Goal: Transaction & Acquisition: Purchase product/service

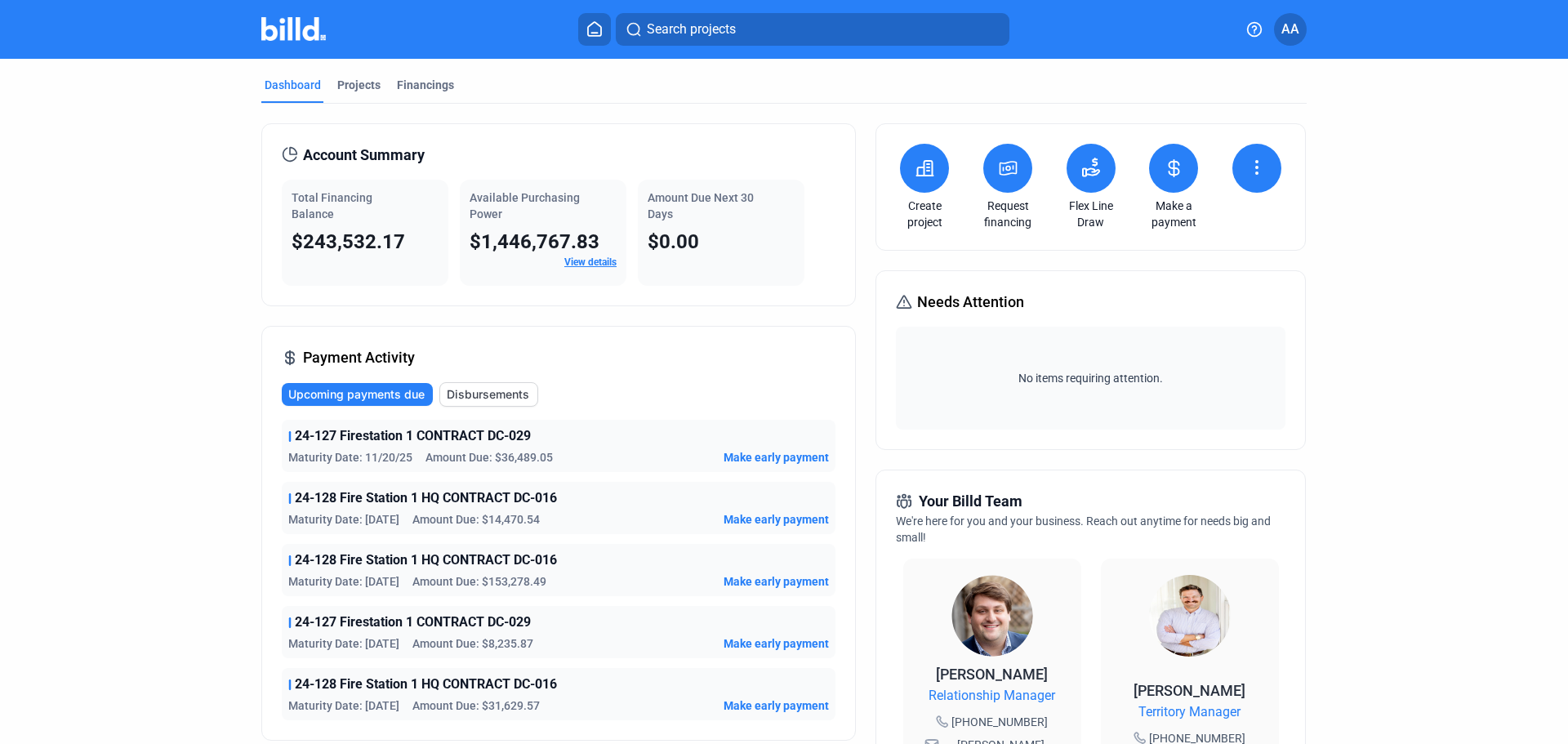
click at [1002, 174] on icon at bounding box center [1008, 168] width 16 height 13
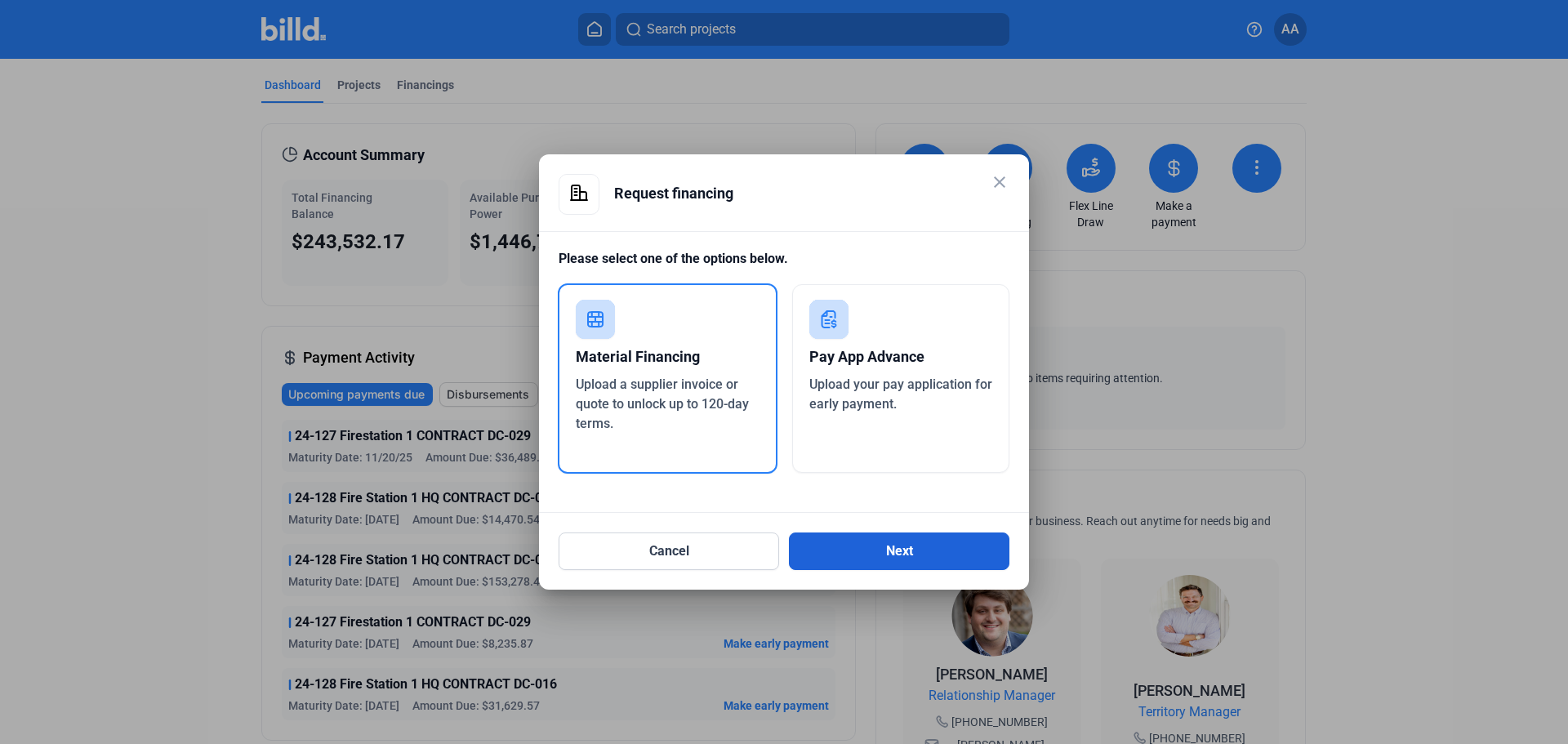
click at [879, 550] on button "Next" at bounding box center [899, 551] width 220 height 38
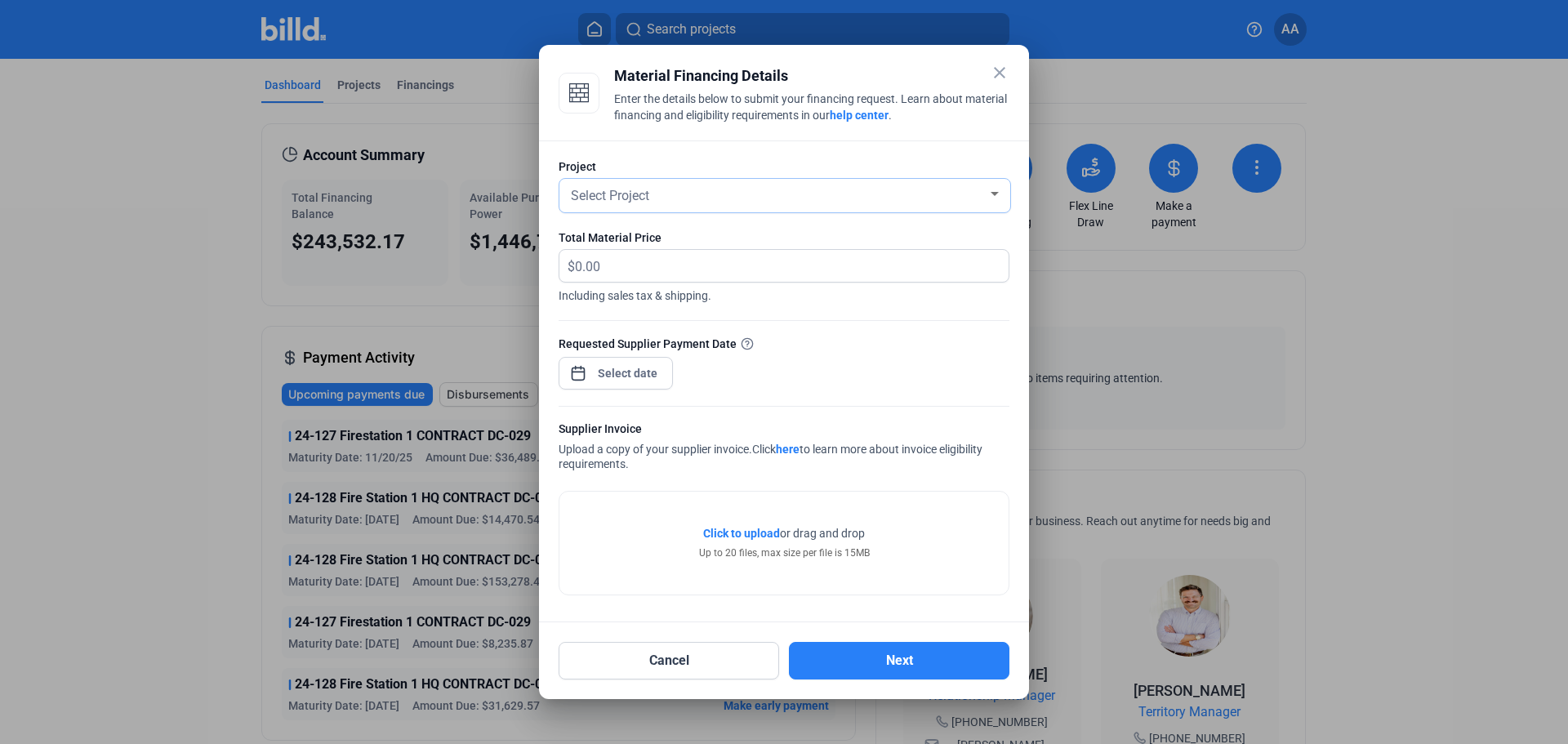
click at [687, 197] on div "Select Project" at bounding box center [777, 194] width 420 height 23
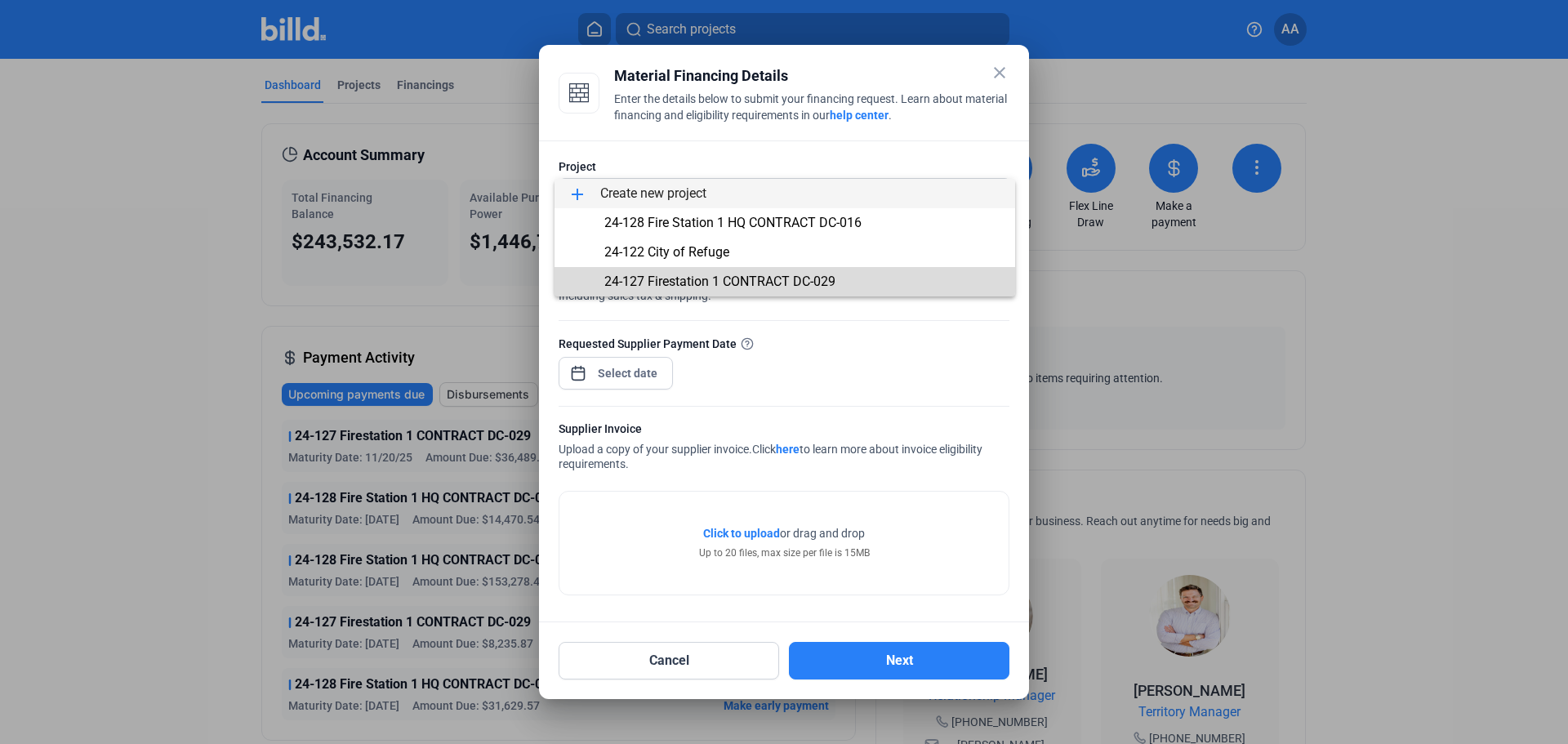
click at [691, 270] on span "24-127 Firestation 1 CONTRACT DC-029" at bounding box center [784, 281] width 435 height 29
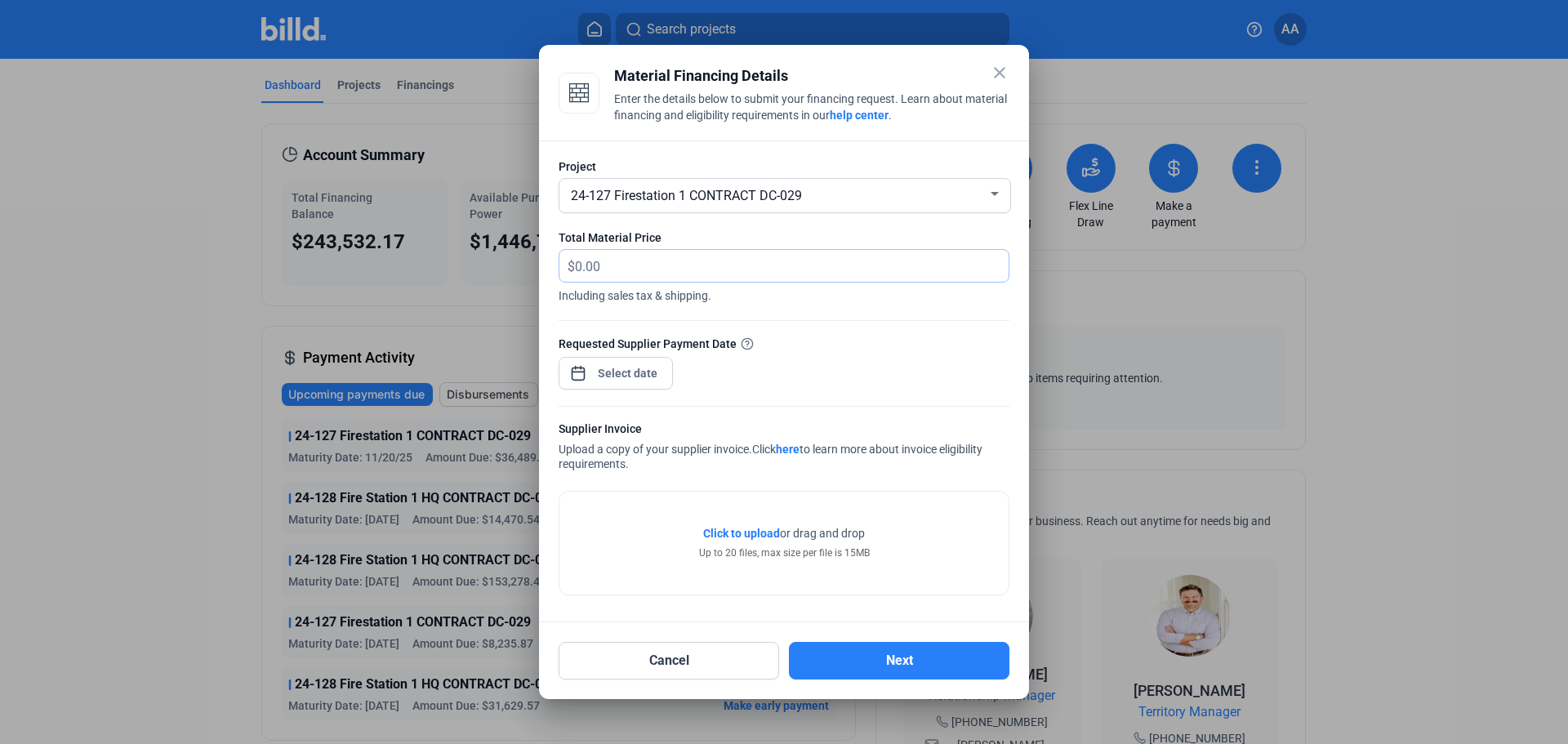
click at [661, 267] on input "text" at bounding box center [782, 266] width 415 height 32
type input "106,169.45"
click at [636, 372] on div "close Material Financing Details Enter the details below to submit your financi…" at bounding box center [784, 372] width 1568 height 744
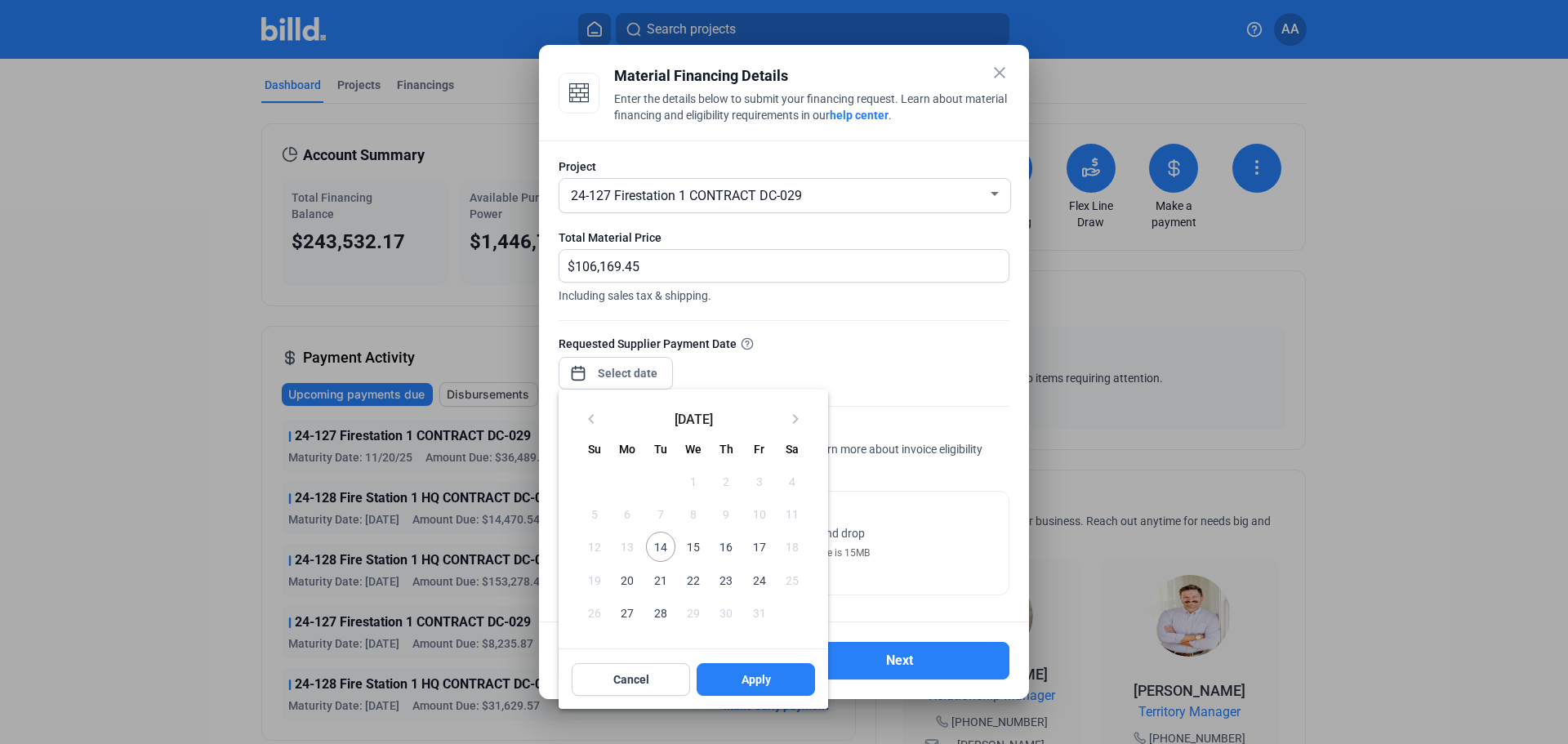
click at [662, 547] on span "14" at bounding box center [660, 546] width 29 height 29
click at [747, 675] on span "Apply" at bounding box center [755, 679] width 29 height 16
type input "[DATE]"
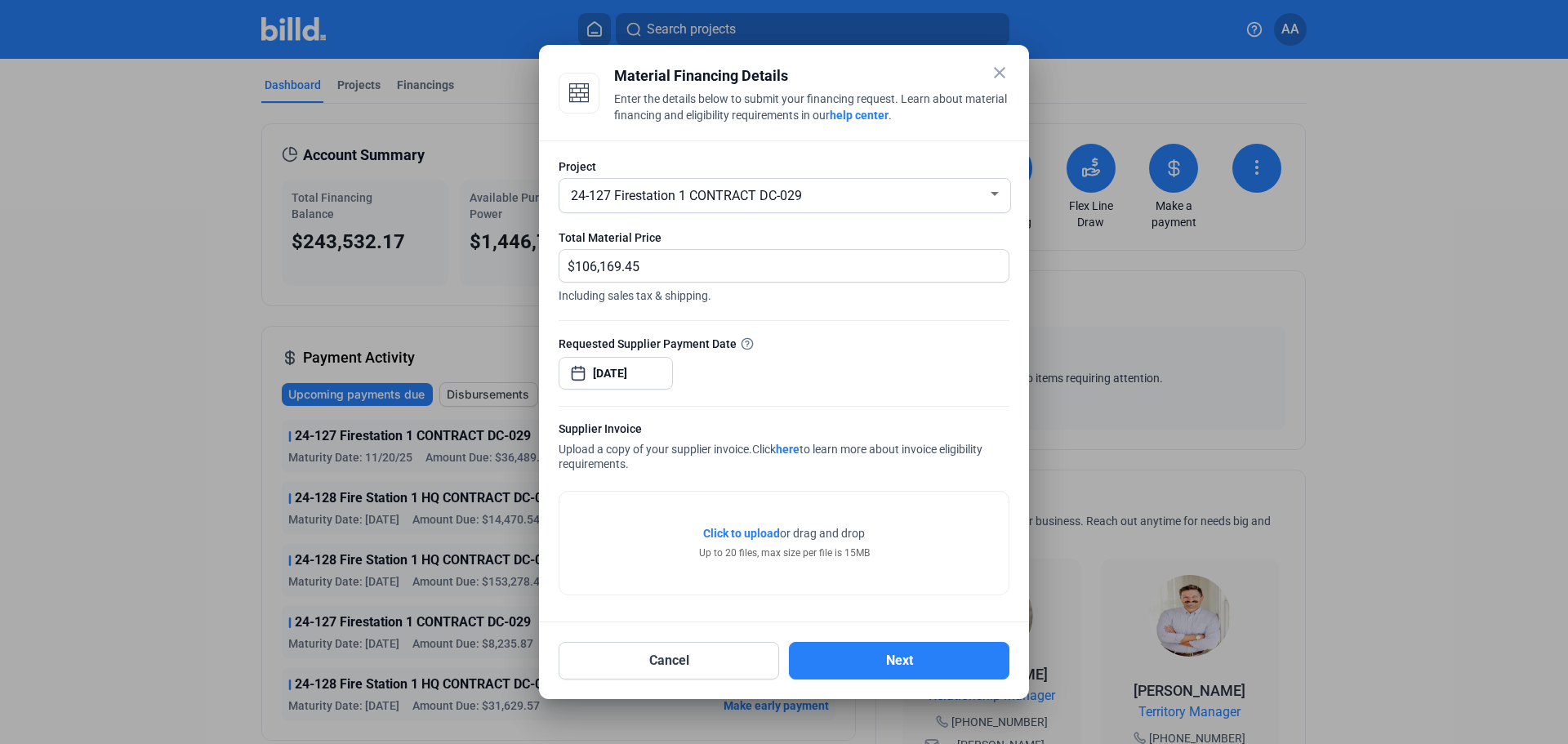
click at [731, 538] on span "Click to upload" at bounding box center [742, 533] width 77 height 13
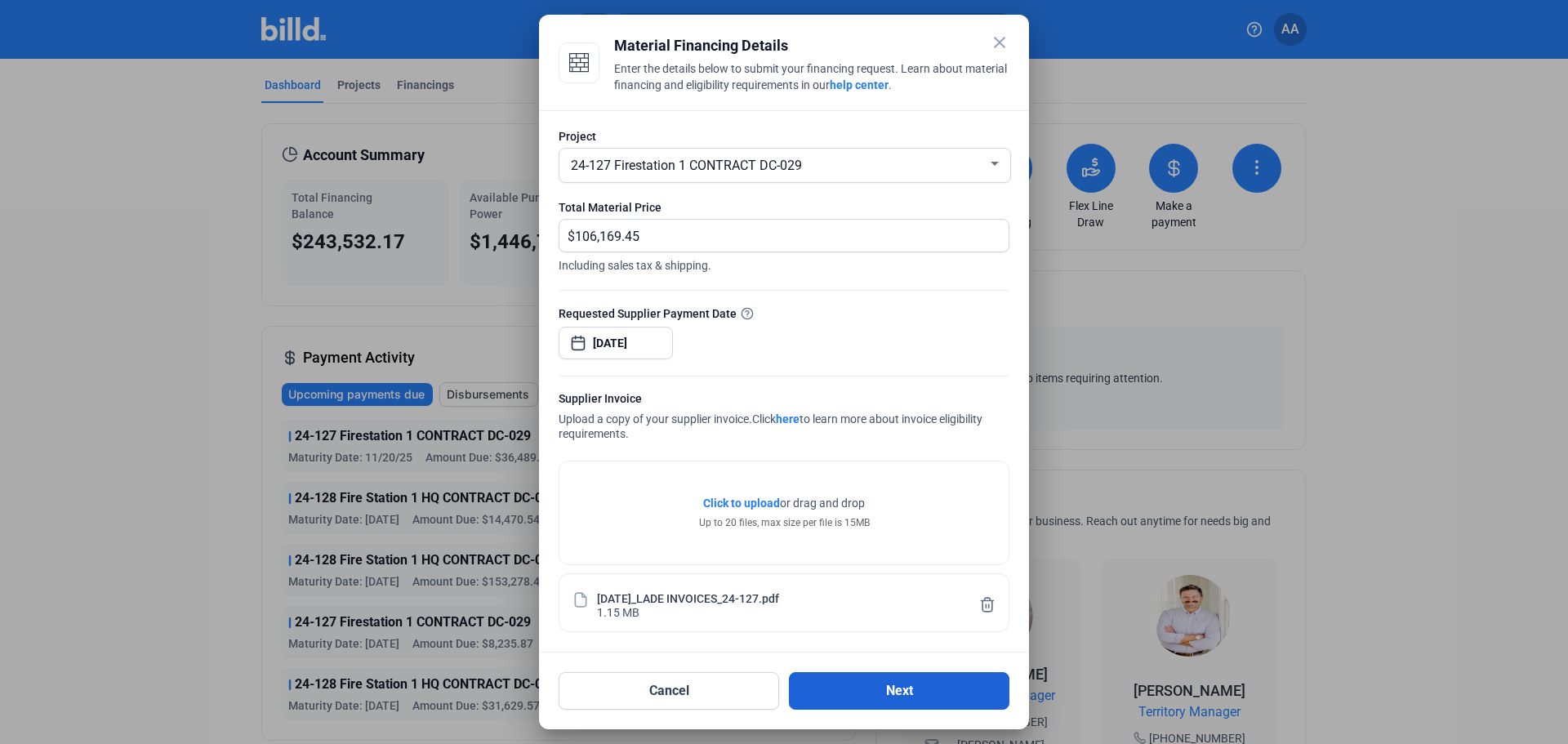
click at [828, 689] on button "Next" at bounding box center [899, 691] width 220 height 38
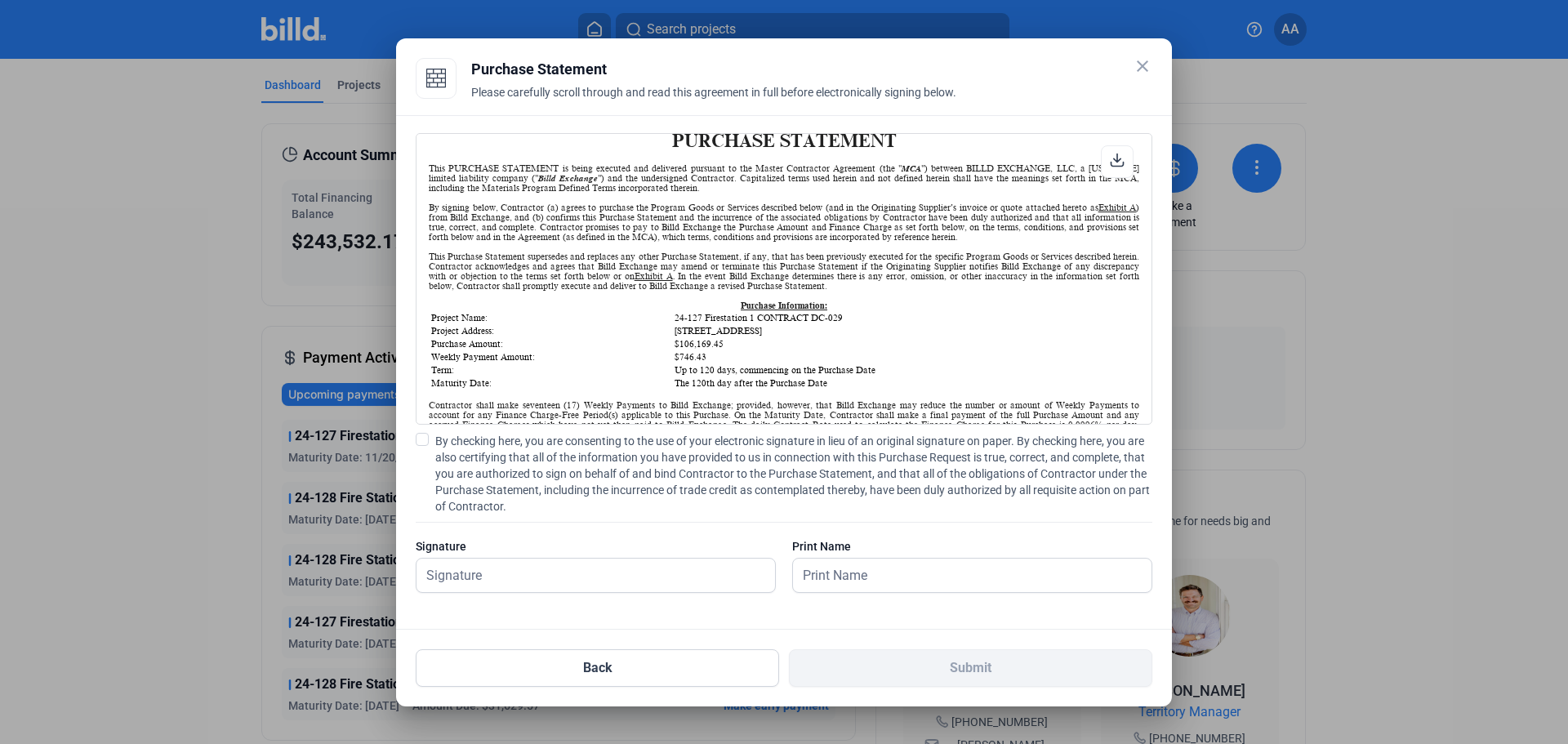
scroll to position [82, 0]
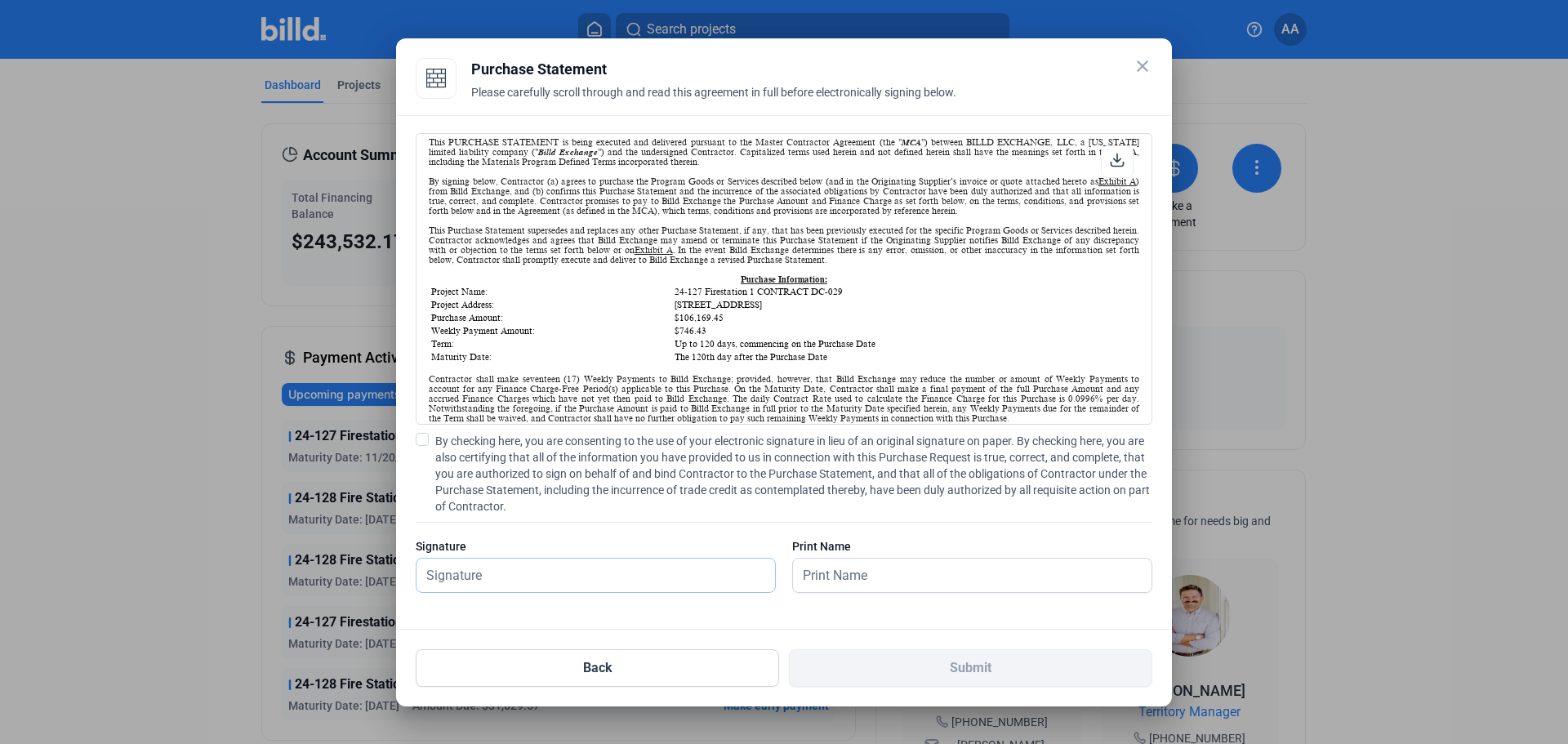
click at [509, 575] on input "text" at bounding box center [595, 576] width 358 height 34
click at [501, 568] on input "text" at bounding box center [595, 576] width 358 height 34
type input "[PERSON_NAME]"
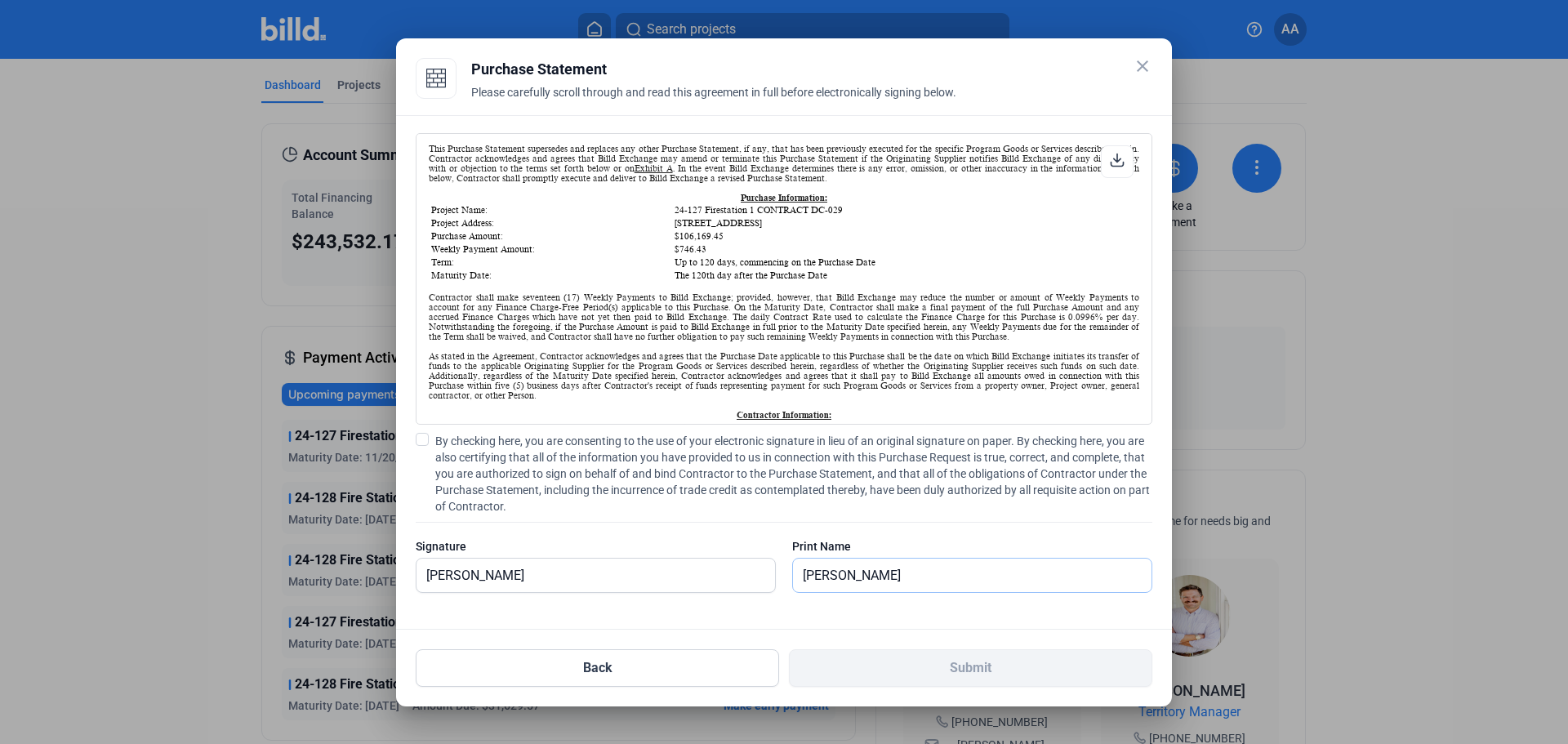
scroll to position [245, 0]
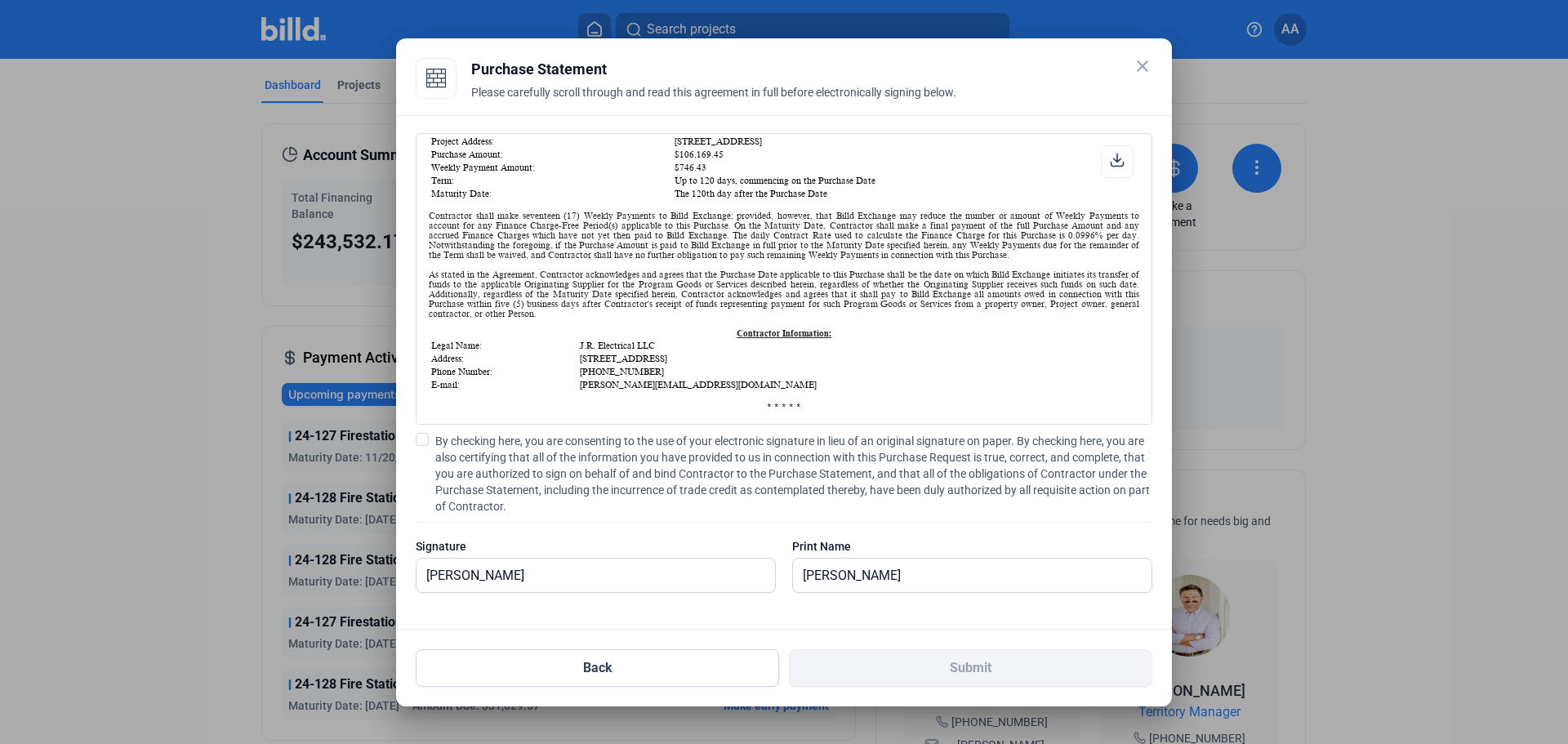
click at [423, 439] on span at bounding box center [422, 439] width 13 height 13
click at [0, 0] on input "By checking here, you are consenting to the use of your electronic signature in…" at bounding box center [0, 0] width 0 height 0
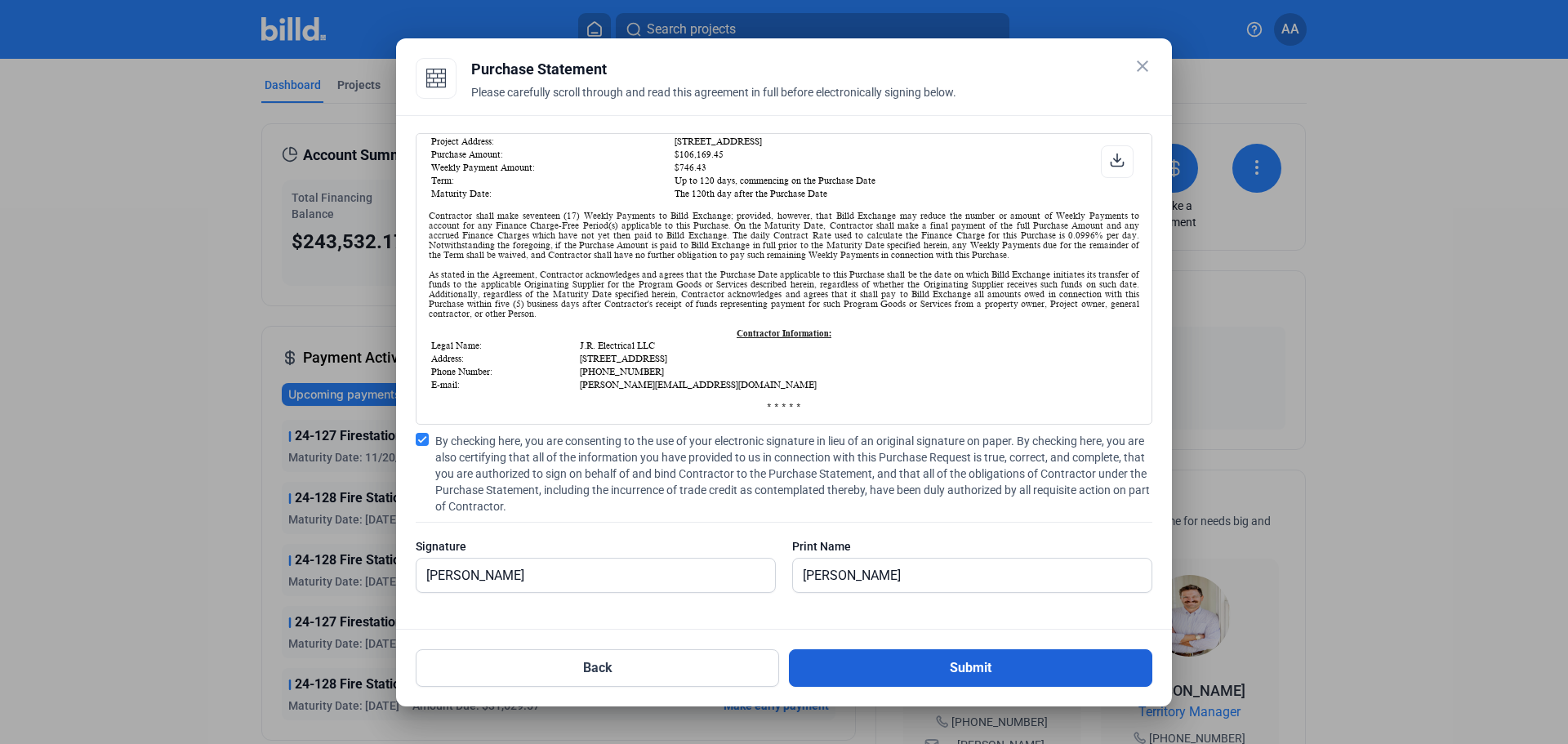
click at [996, 657] on button "Submit" at bounding box center [971, 668] width 363 height 38
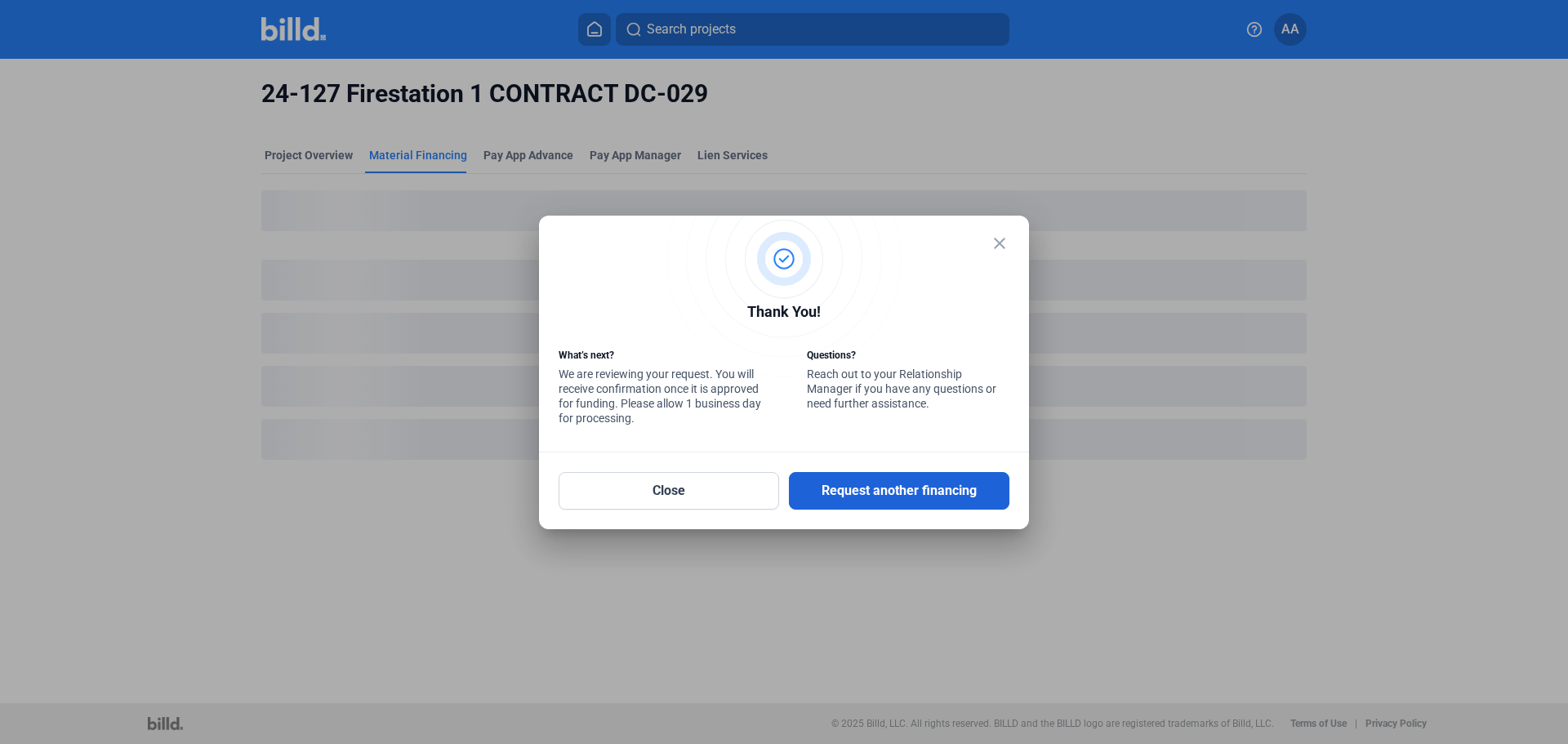
click at [825, 483] on button "Request another financing" at bounding box center [899, 491] width 220 height 38
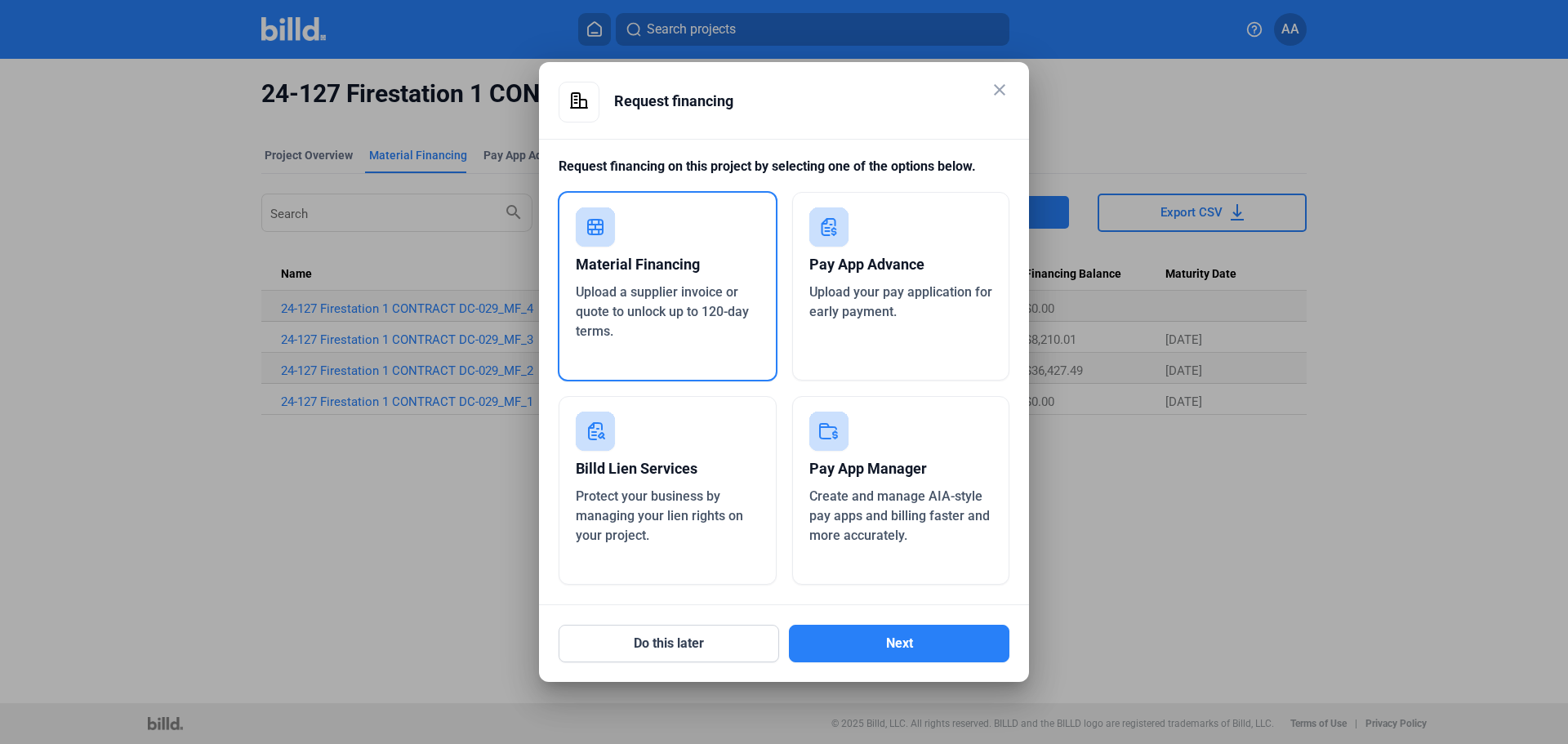
click at [619, 277] on div "Material Financing" at bounding box center [667, 264] width 183 height 36
click at [834, 645] on button "Next" at bounding box center [899, 643] width 220 height 38
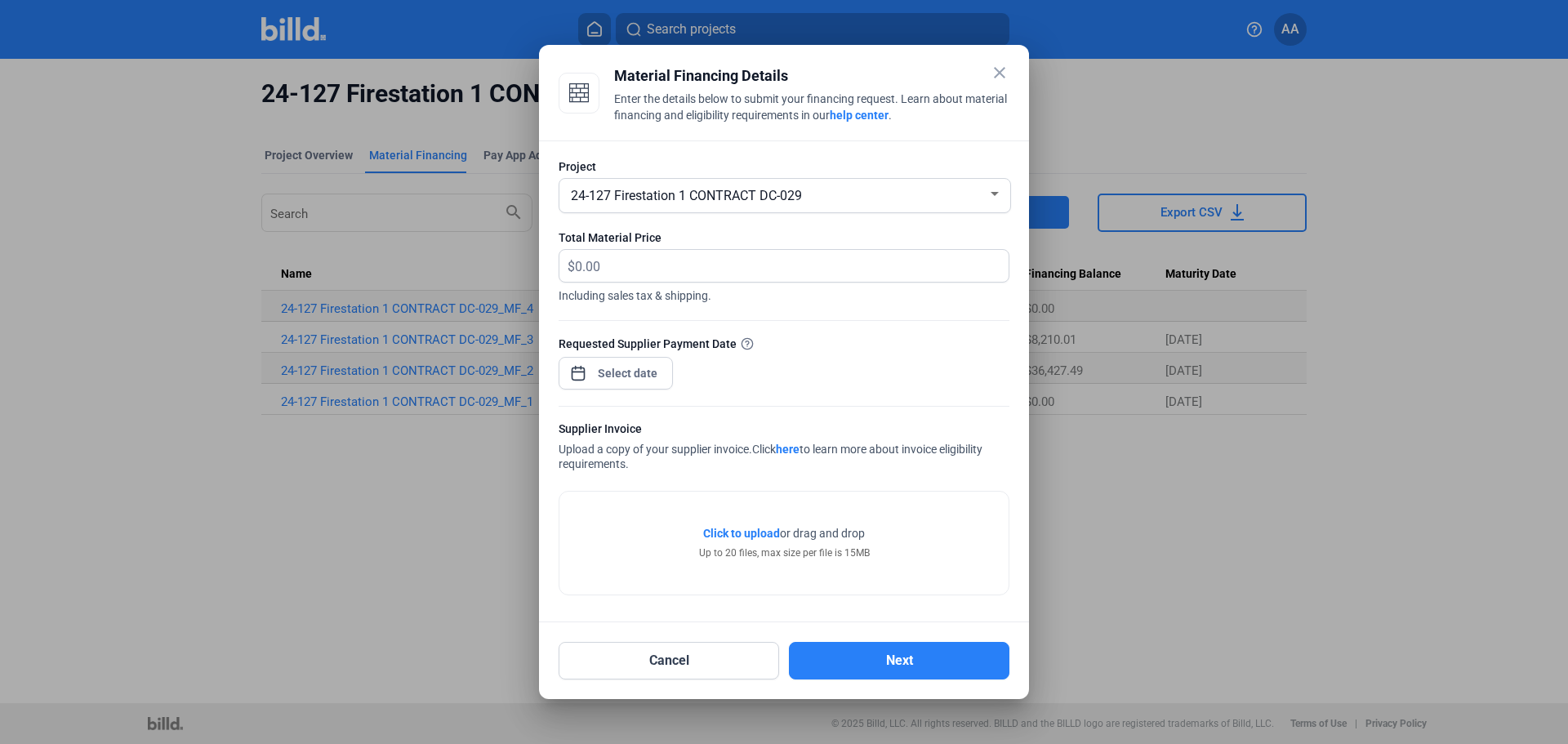
click at [679, 190] on span "24-127 Firestation 1 CONTRACT DC-029" at bounding box center [687, 196] width 231 height 15
click at [999, 71] on div at bounding box center [784, 372] width 1568 height 744
click at [999, 71] on mat-icon "close" at bounding box center [999, 72] width 20 height 20
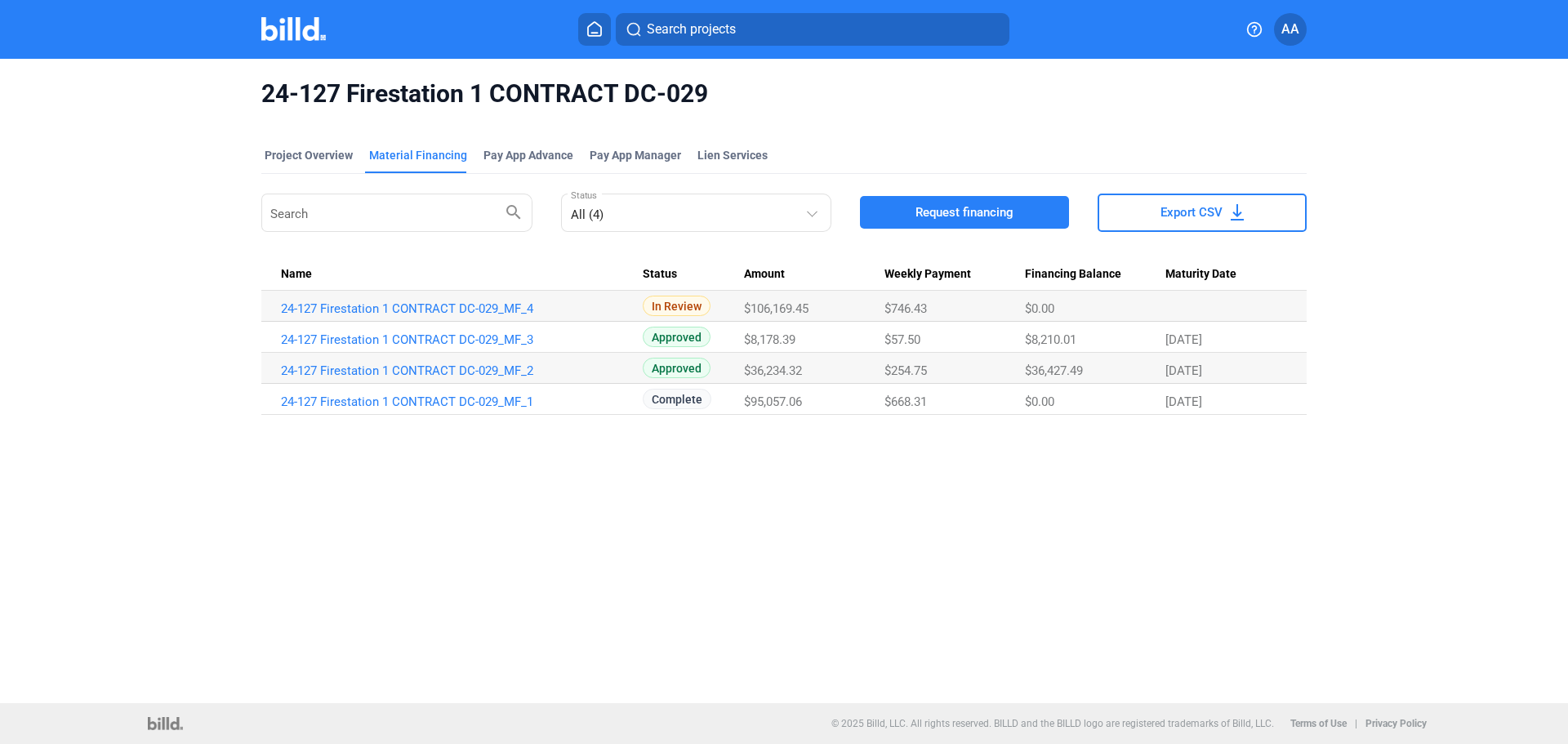
click at [893, 212] on button "Request financing" at bounding box center [964, 212] width 209 height 33
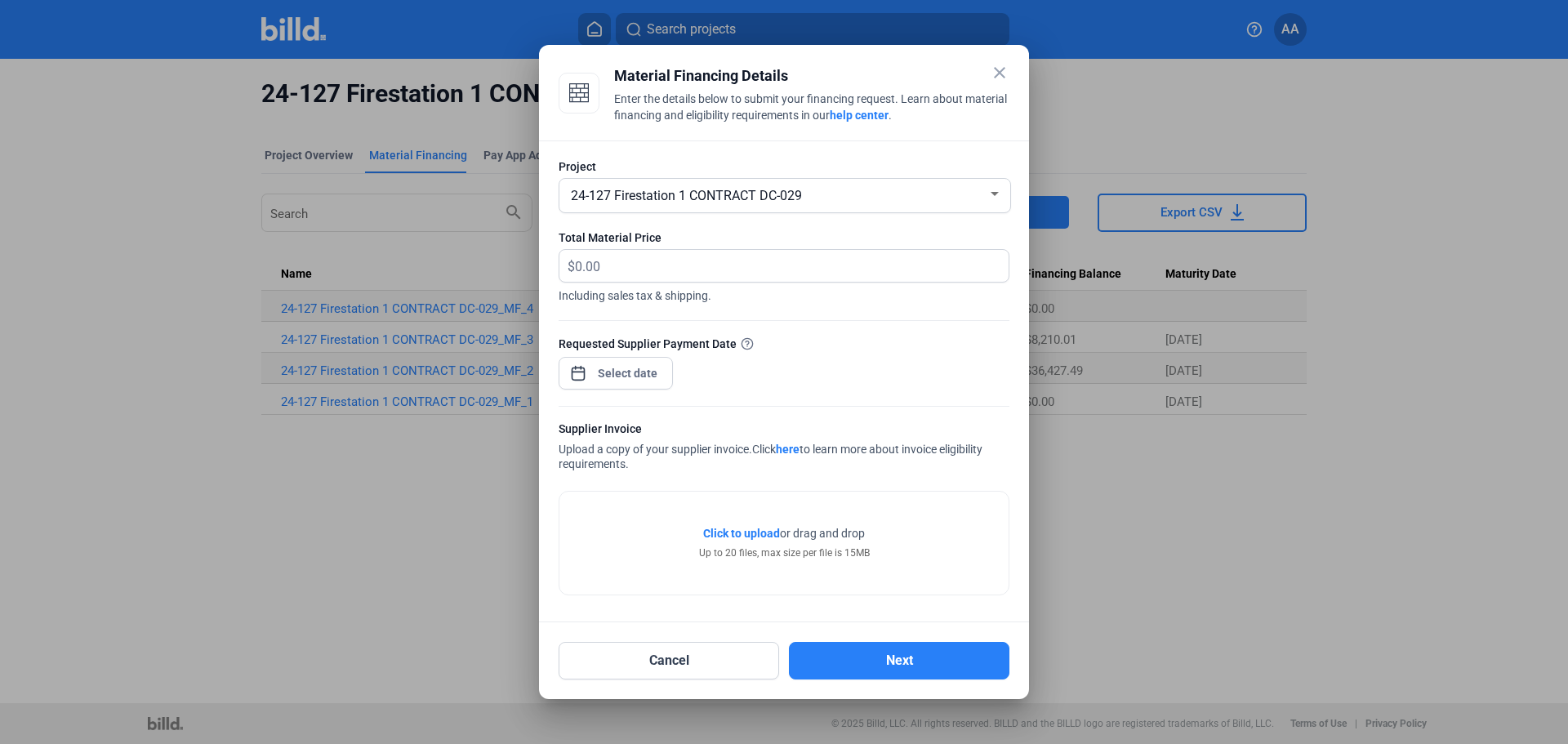
click at [806, 196] on div "24-127 Firestation 1 CONTRACT DC-029" at bounding box center [777, 194] width 420 height 23
click at [945, 139] on div at bounding box center [784, 372] width 1568 height 744
click at [999, 68] on mat-icon "close" at bounding box center [999, 72] width 20 height 20
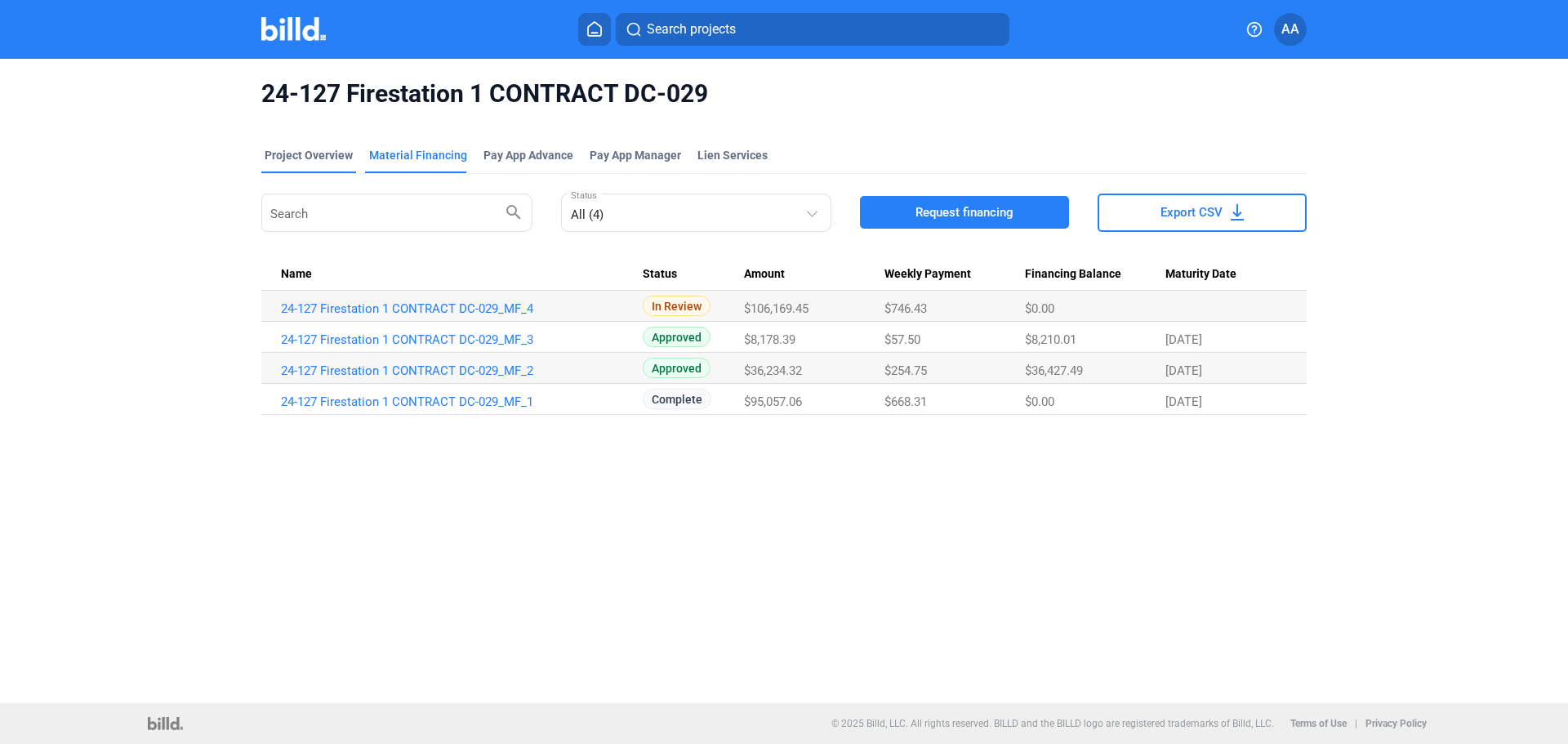
click at [276, 154] on div "Project Overview" at bounding box center [309, 154] width 88 height 16
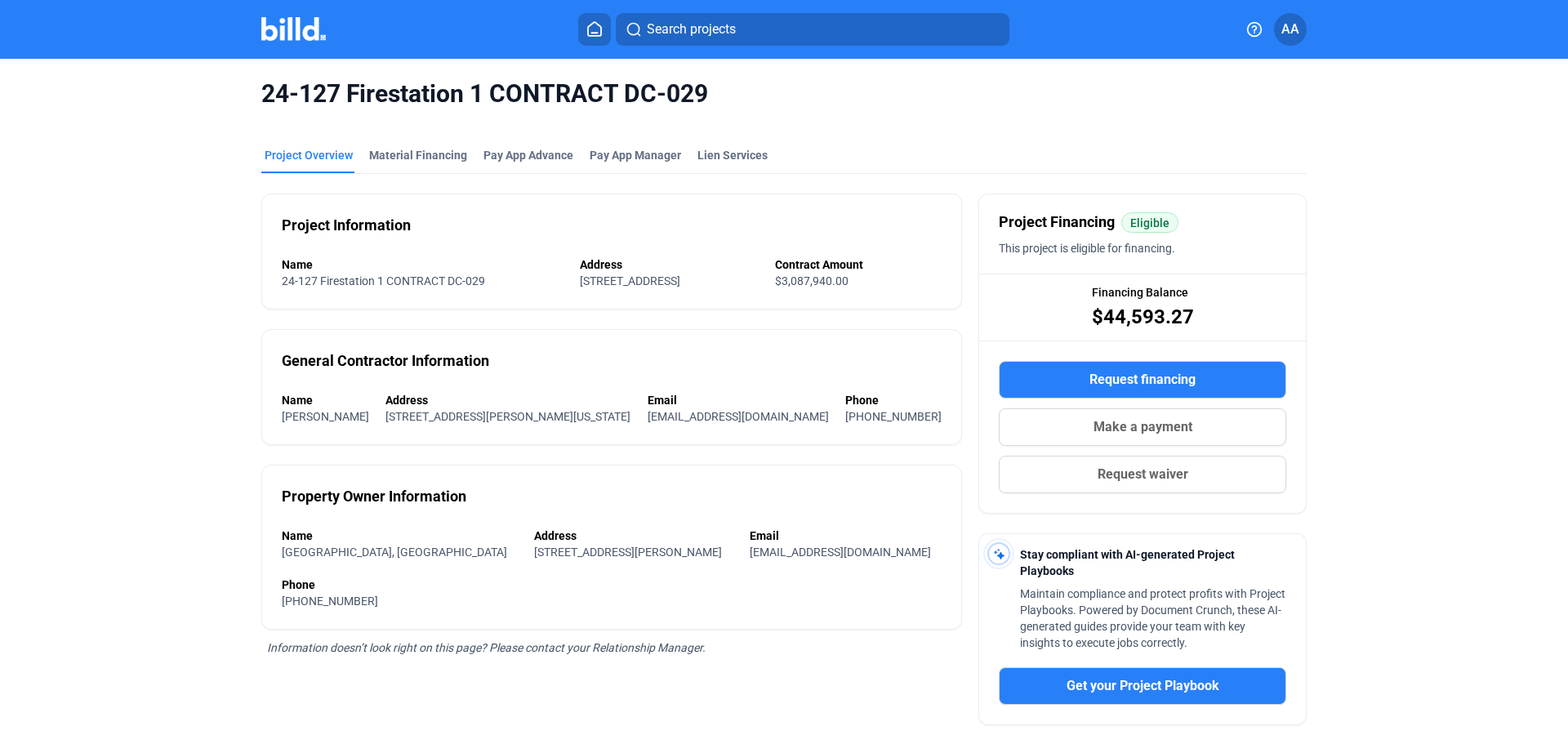
click at [594, 28] on icon at bounding box center [594, 29] width 16 height 15
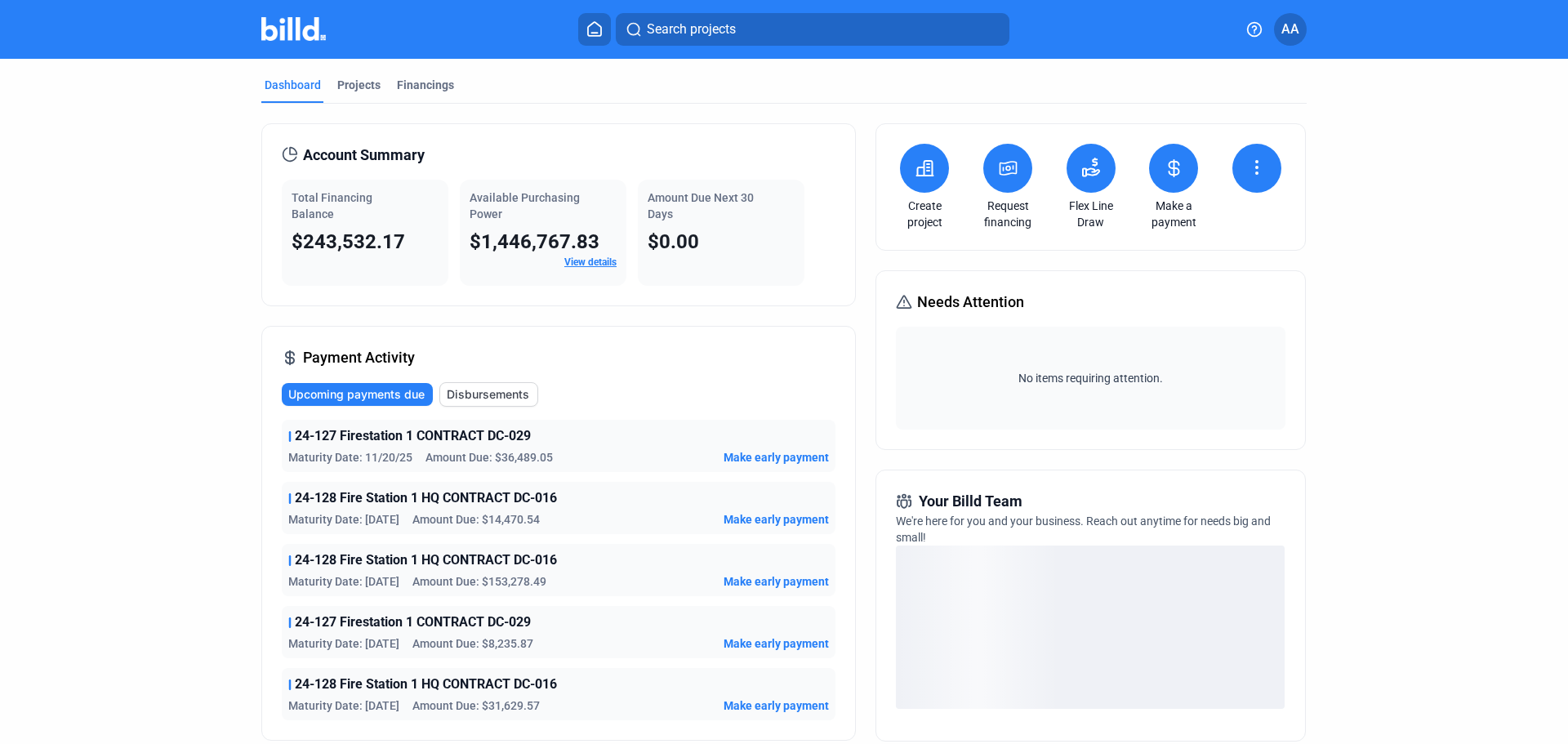
click at [1007, 184] on button at bounding box center [1007, 168] width 49 height 49
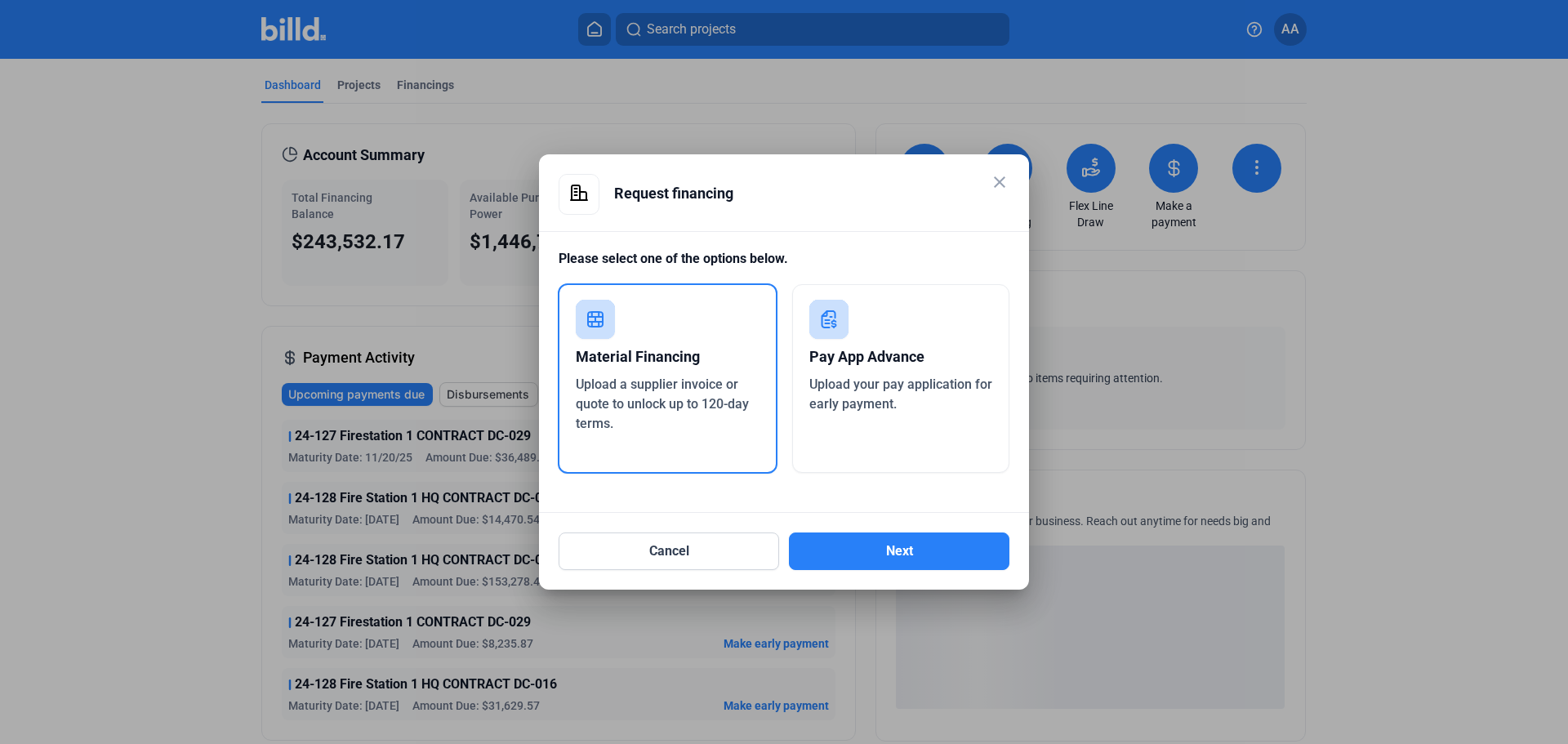
click at [689, 404] on span "Upload a supplier invoice or quote to unlock up to 120-day terms." at bounding box center [662, 404] width 173 height 55
click at [828, 546] on button "Next" at bounding box center [899, 551] width 220 height 38
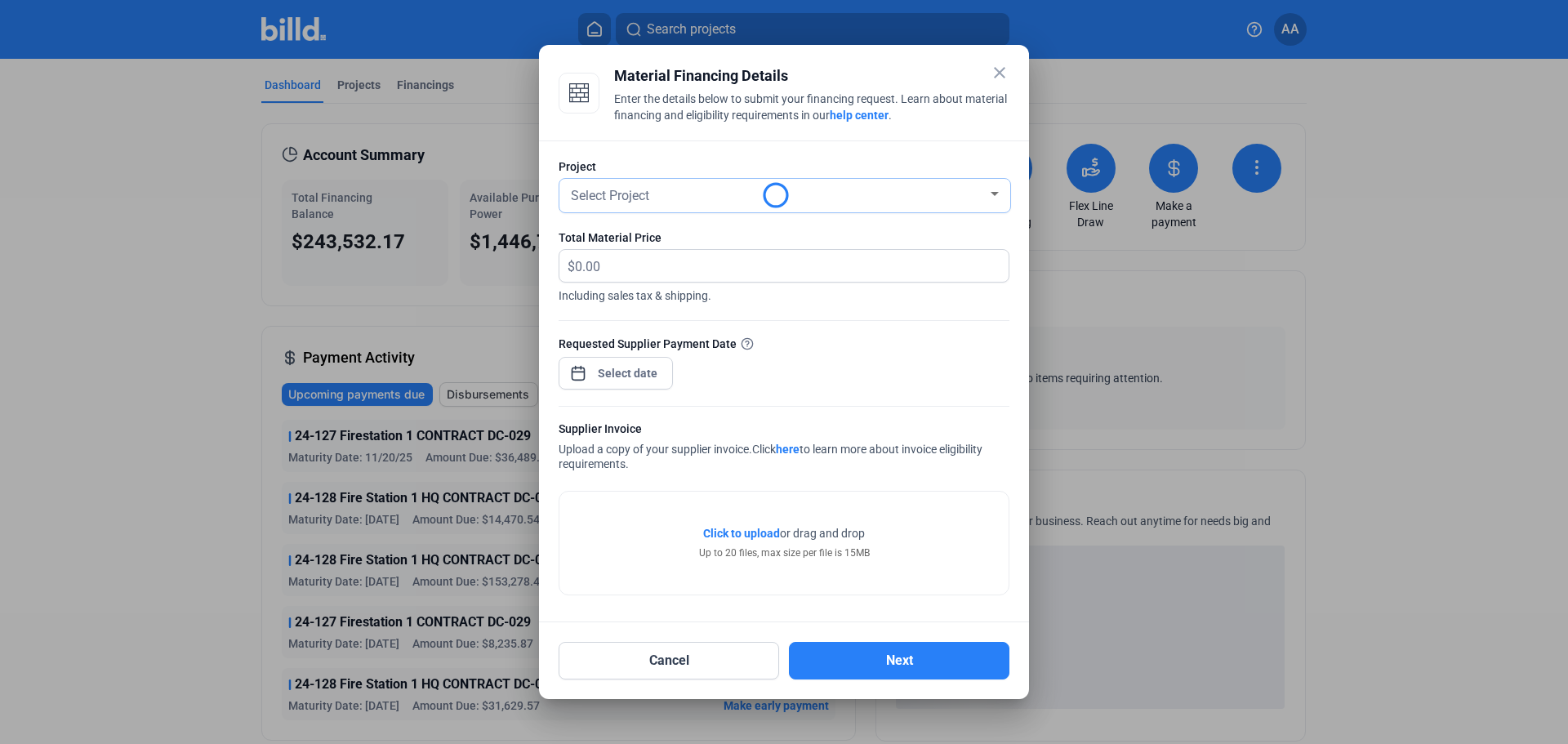
click at [716, 194] on div "Select Project" at bounding box center [777, 194] width 420 height 23
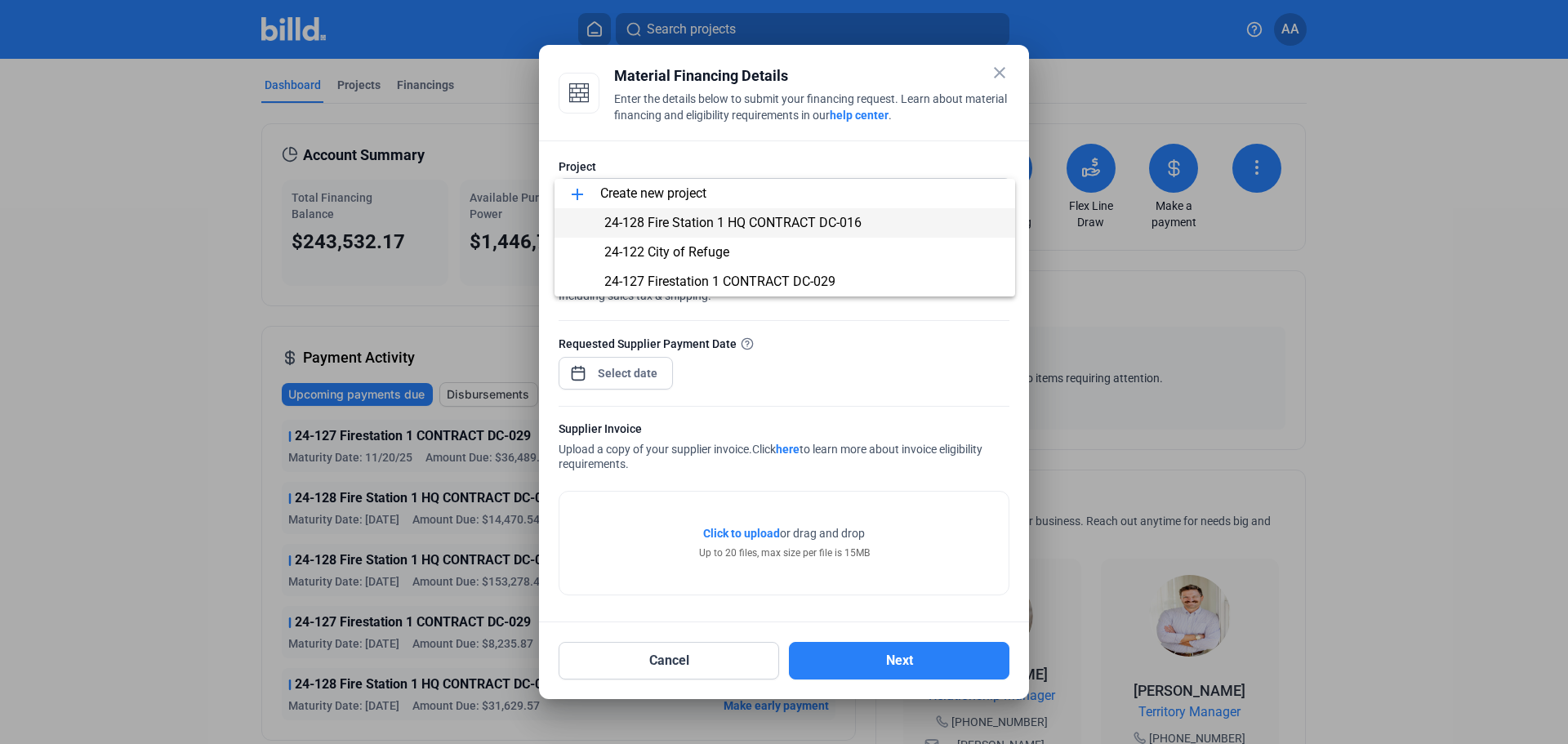
click at [687, 221] on span "24-128 Fire Station 1 HQ CONTRACT DC-016" at bounding box center [734, 222] width 258 height 15
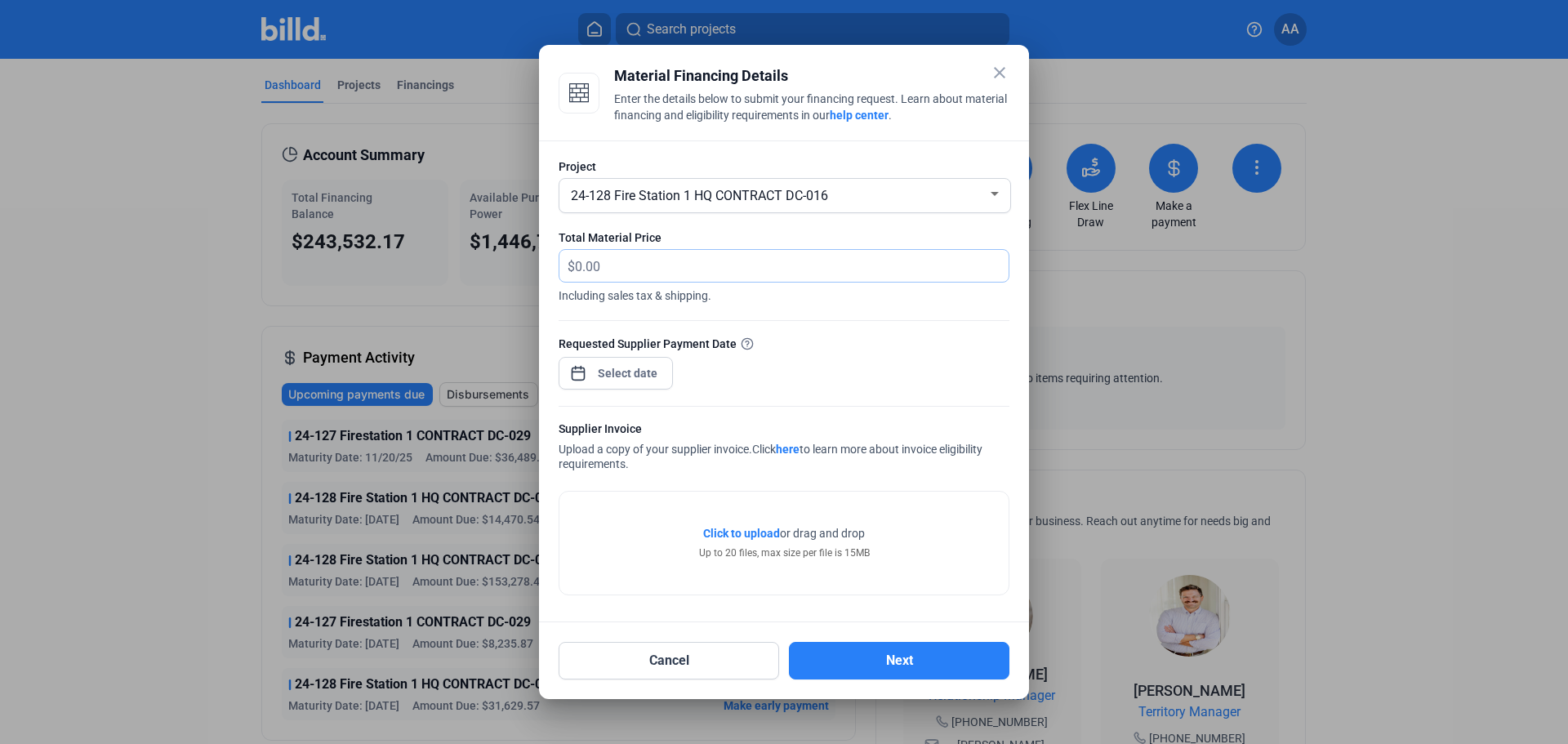
click at [660, 267] on input "text" at bounding box center [782, 266] width 415 height 32
type input "25,549.09"
click at [600, 376] on div "close Material Financing Details Enter the details below to submit your financi…" at bounding box center [784, 372] width 1568 height 744
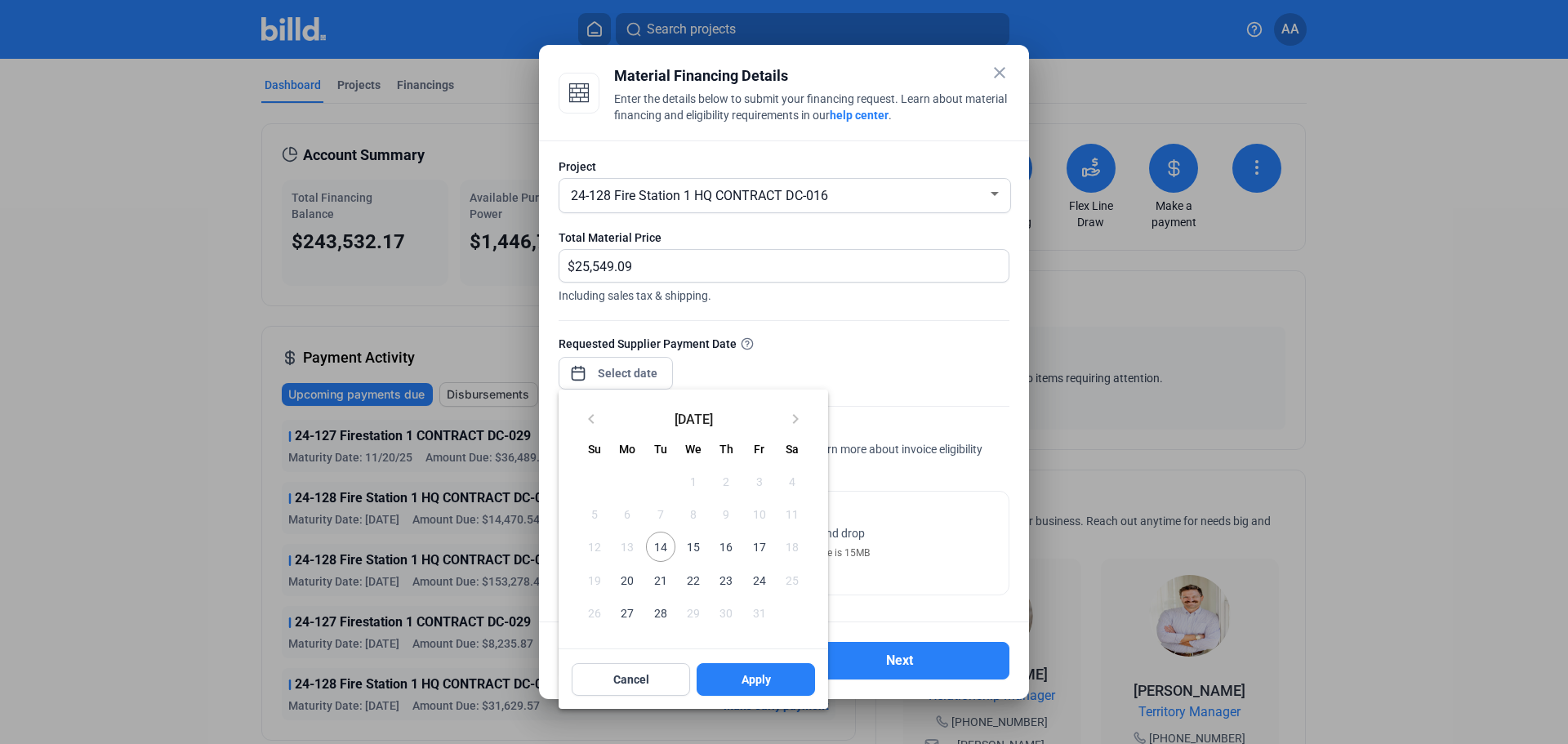
click at [667, 546] on span "14" at bounding box center [660, 546] width 29 height 29
click at [728, 680] on button "Apply" at bounding box center [756, 679] width 119 height 33
type input "[DATE]"
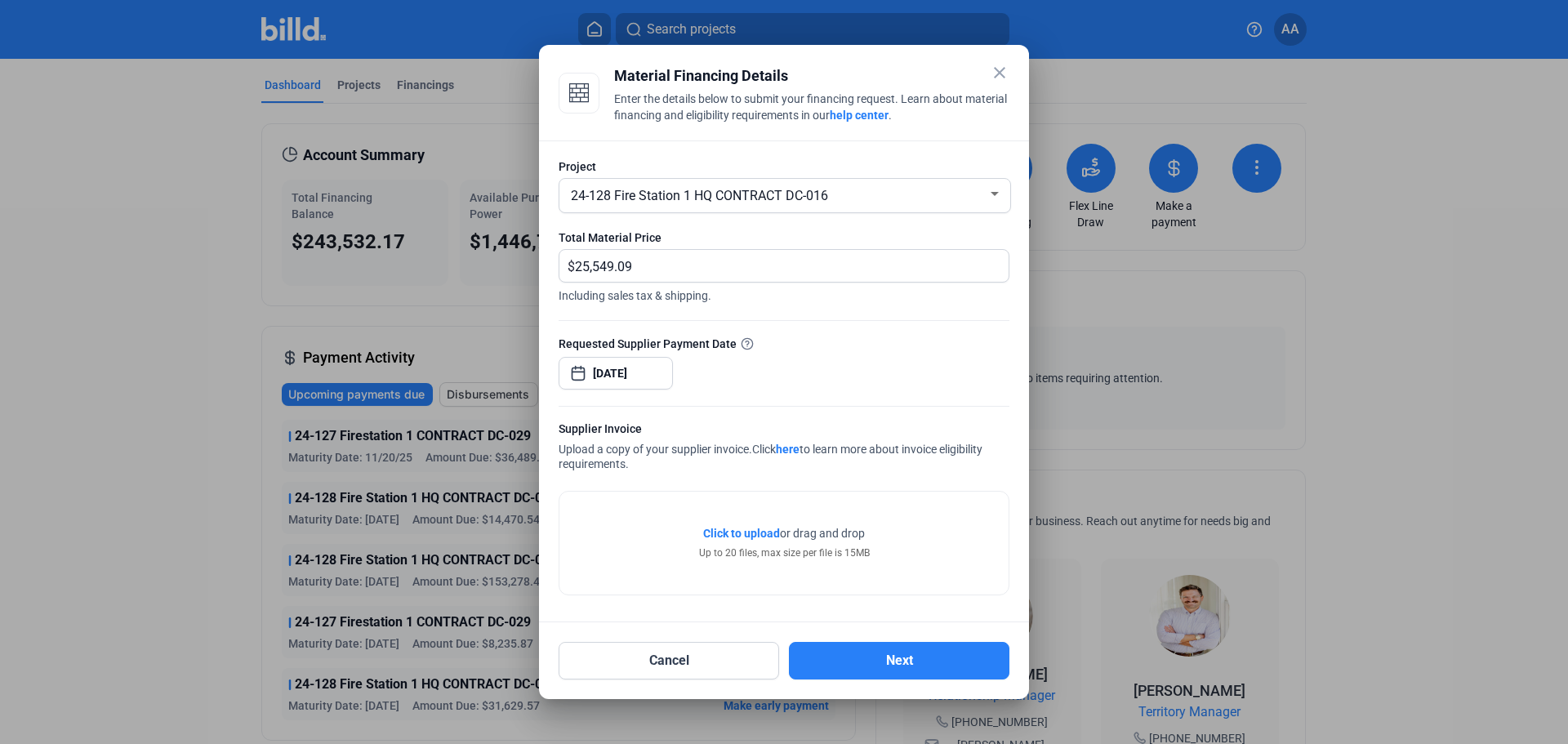
click at [730, 530] on span "Click to upload" at bounding box center [742, 533] width 77 height 13
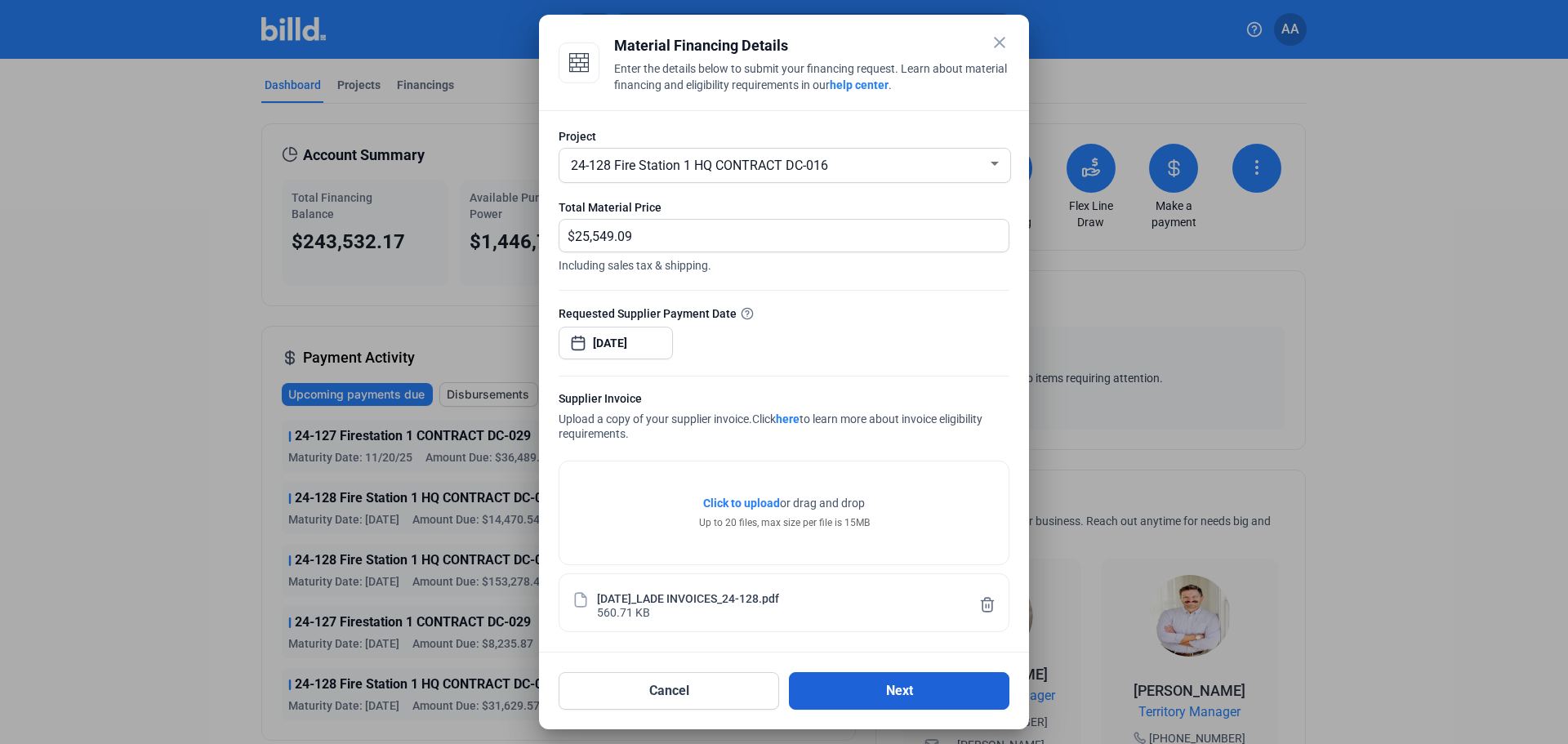
click at [854, 698] on button "Next" at bounding box center [899, 691] width 220 height 38
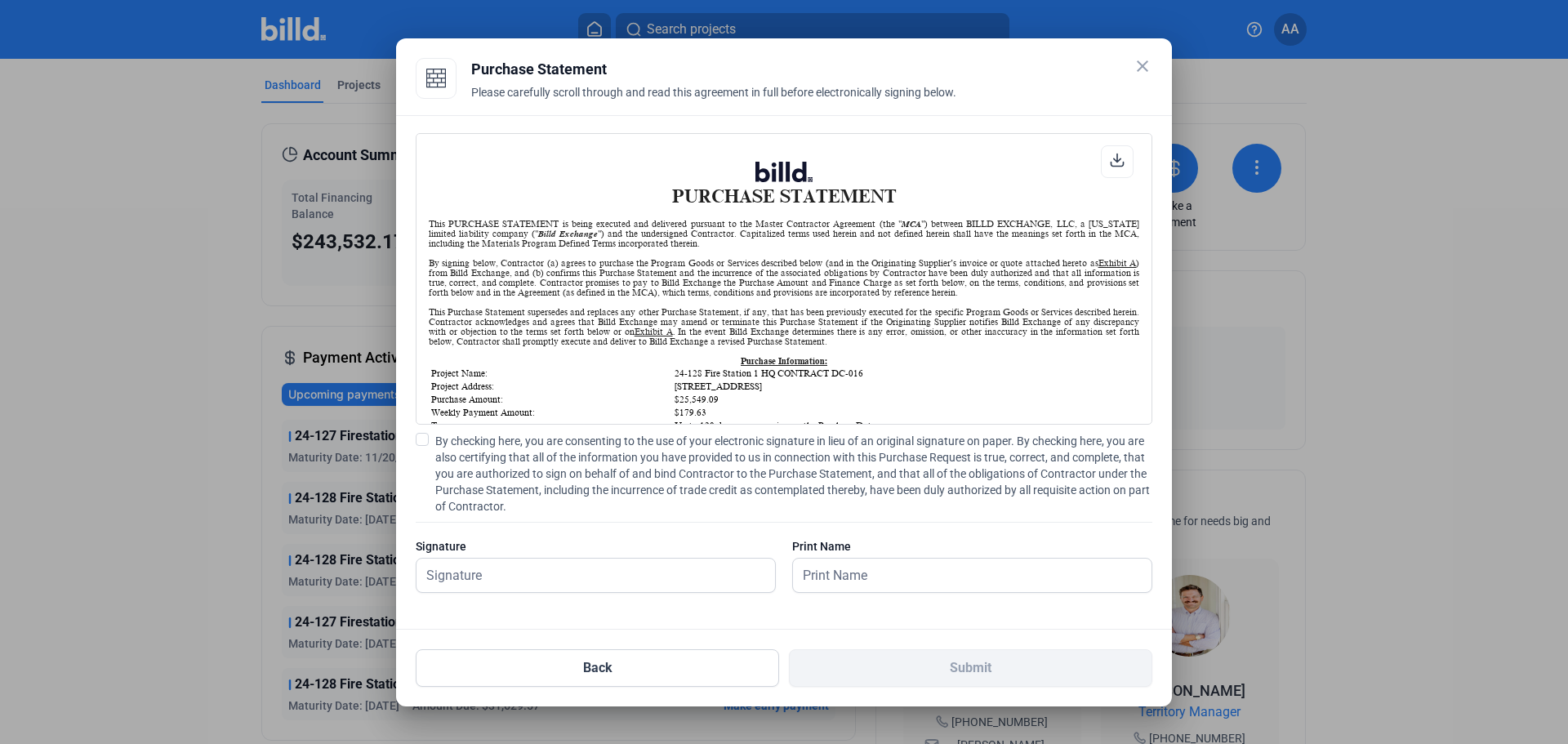
scroll to position [1, 0]
drag, startPoint x: 468, startPoint y: 573, endPoint x: 432, endPoint y: 506, distance: 76.1
click at [468, 573] on input "text" at bounding box center [587, 576] width 341 height 34
click at [430, 437] on label "By checking here, you are consenting to the use of your electronic signature in…" at bounding box center [784, 473] width 736 height 82
click at [0, 0] on input "By checking here, you are consenting to the use of your electronic signature in…" at bounding box center [0, 0] width 0 height 0
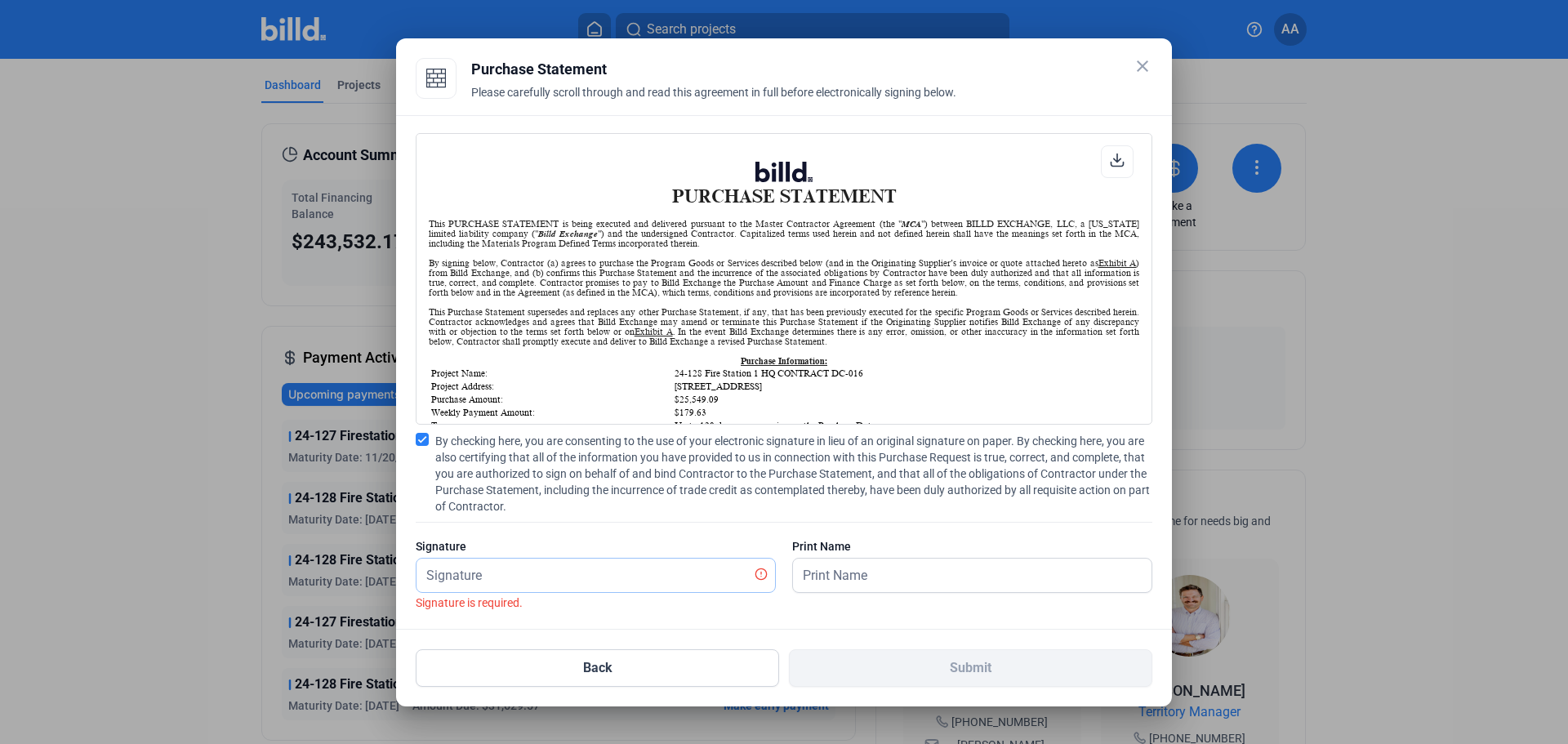
click at [486, 582] on input "text" at bounding box center [587, 576] width 341 height 34
type input "[PERSON_NAME]"
click at [908, 572] on input "text" at bounding box center [972, 576] width 358 height 34
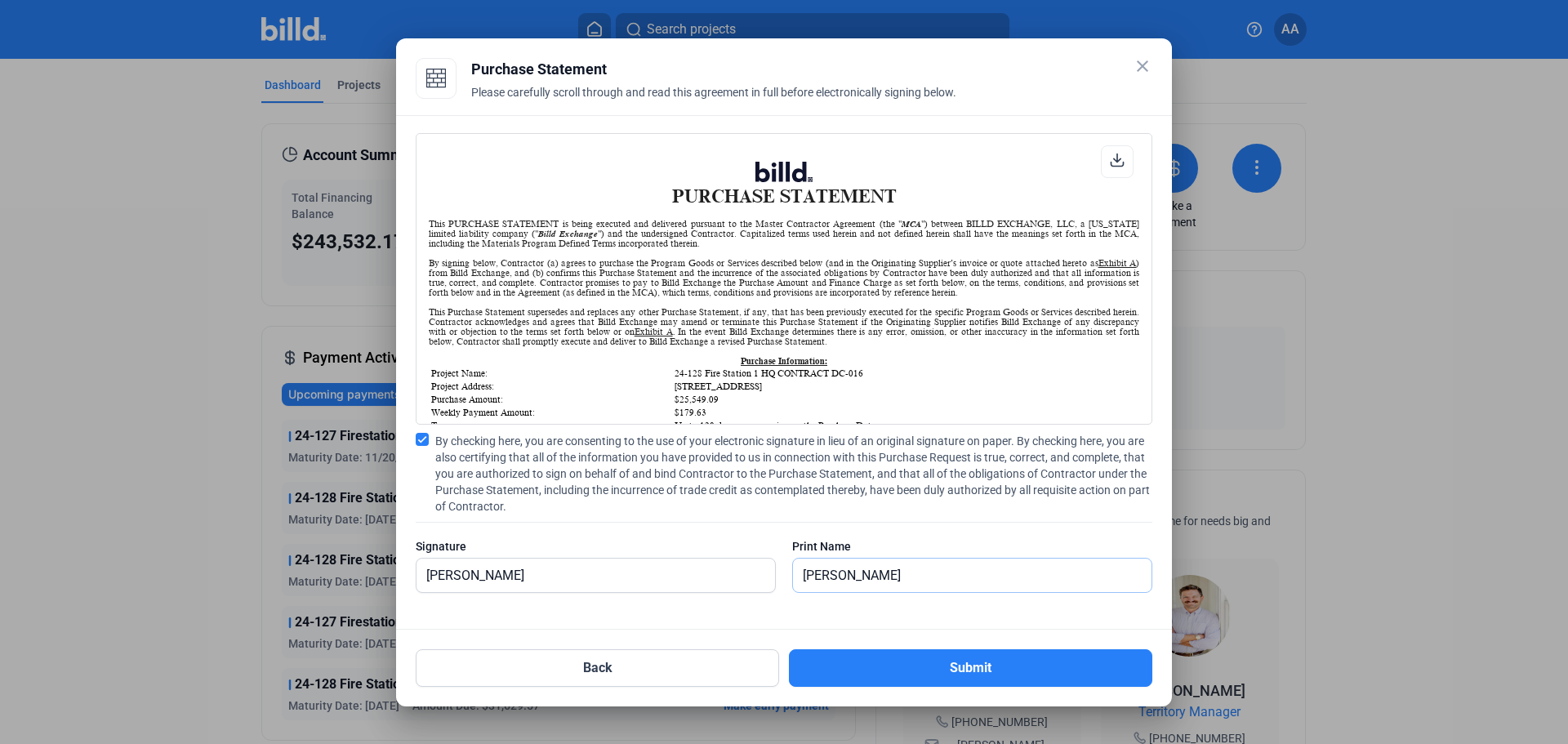
type input "[PERSON_NAME]"
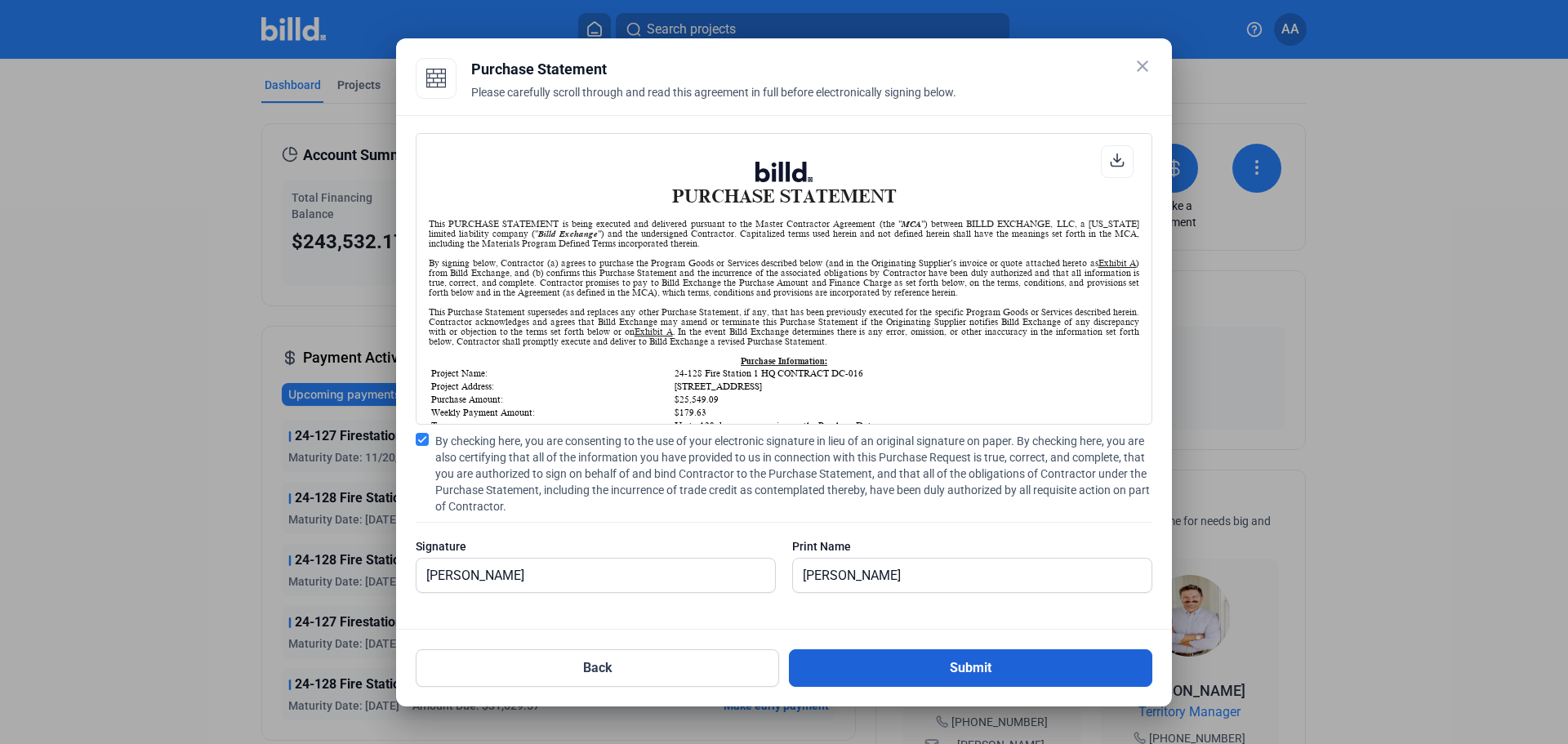
click at [915, 667] on button "Submit" at bounding box center [971, 668] width 363 height 38
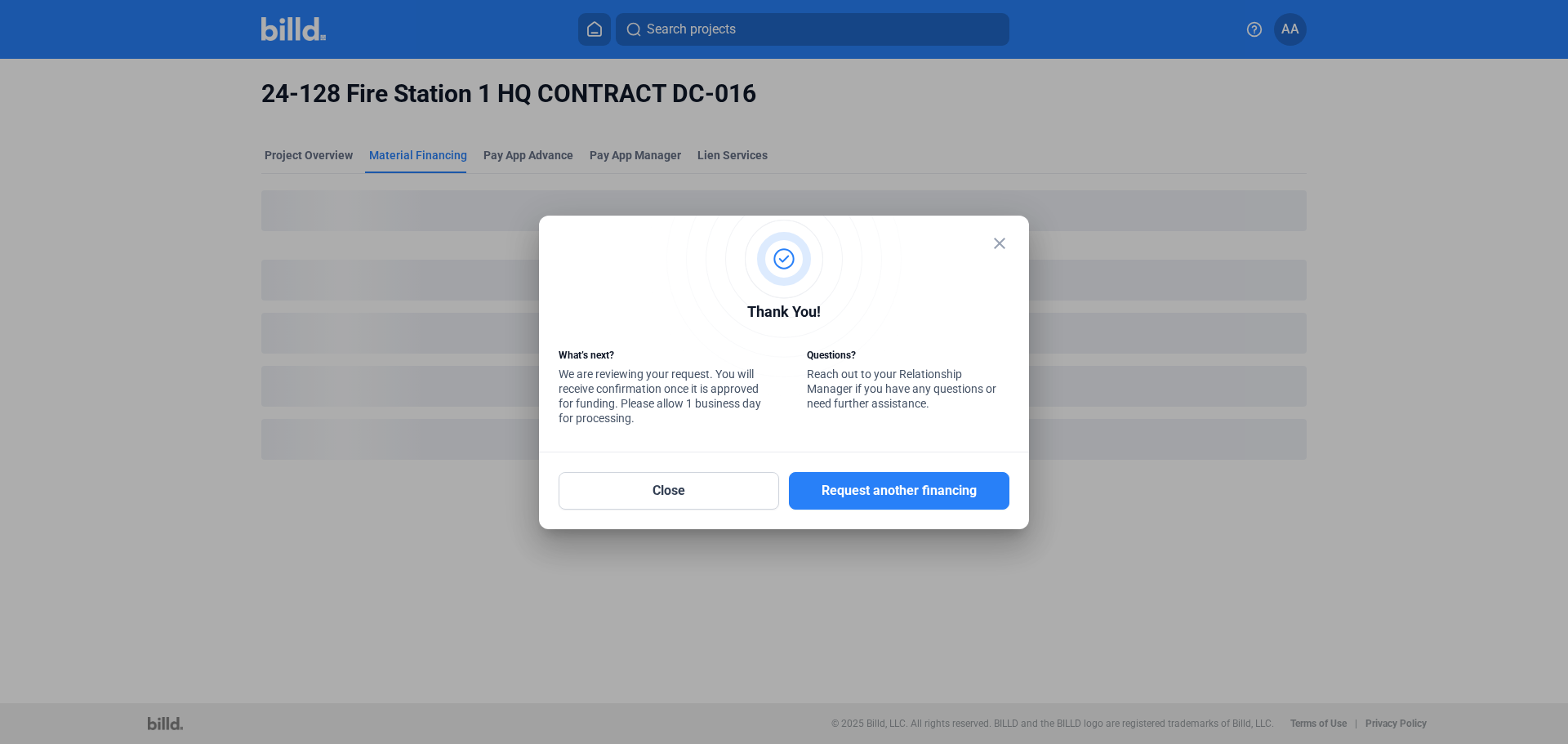
click at [996, 237] on mat-icon "close" at bounding box center [999, 243] width 20 height 20
